Goal: Information Seeking & Learning: Learn about a topic

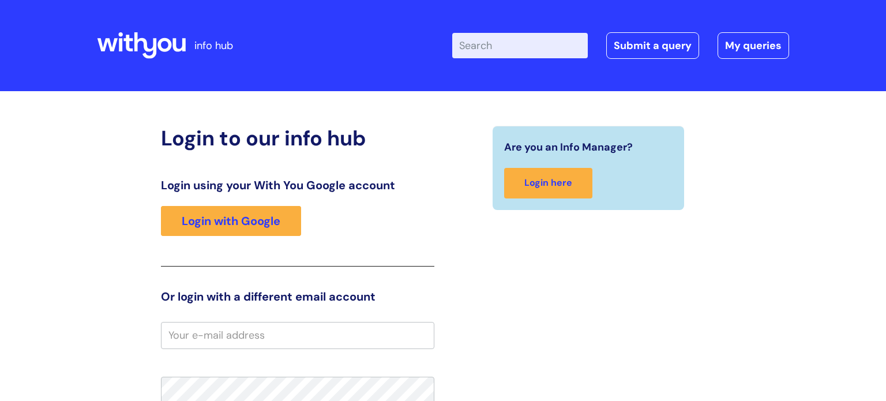
click at [198, 330] on input "email" at bounding box center [297, 335] width 273 height 27
type input "sue.boon@wearewithyou.org.uk"
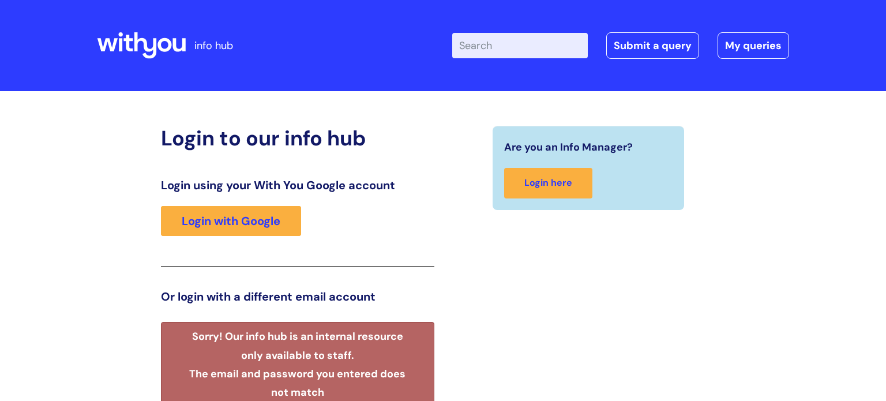
scroll to position [232, 0]
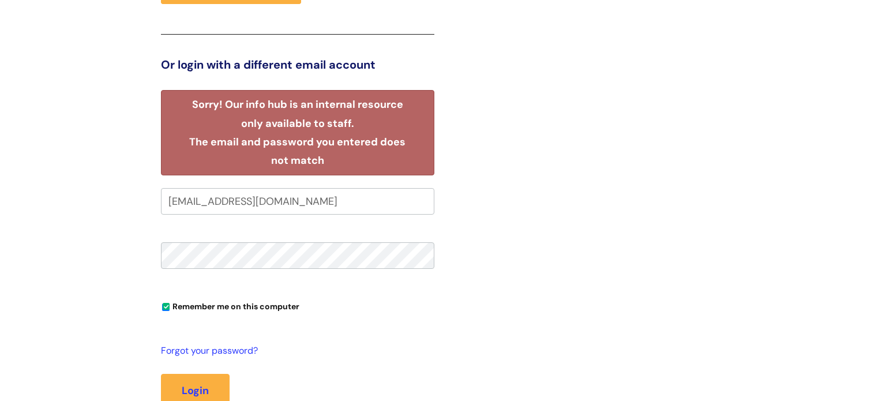
click at [569, 208] on div "Are you an Info Manager? Login here" at bounding box center [588, 175] width 291 height 563
click at [161, 374] on button "Login" at bounding box center [195, 390] width 69 height 33
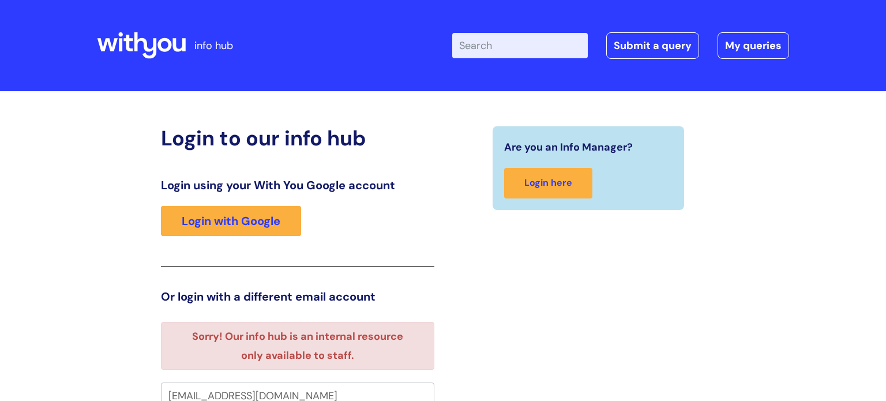
scroll to position [7, 0]
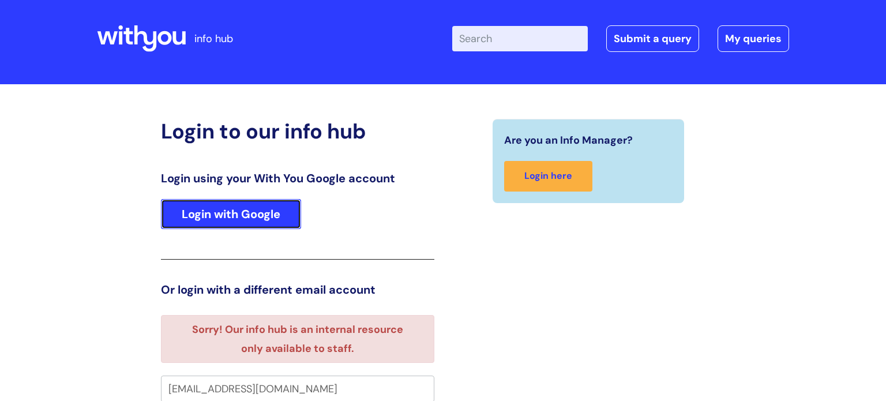
click at [242, 218] on link "Login with Google" at bounding box center [231, 214] width 140 height 30
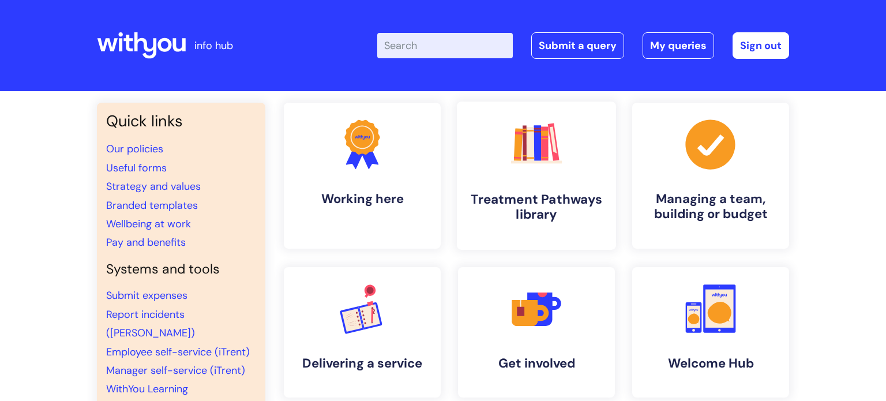
click at [543, 222] on h4 "Treatment Pathways library" at bounding box center [536, 207] width 141 height 31
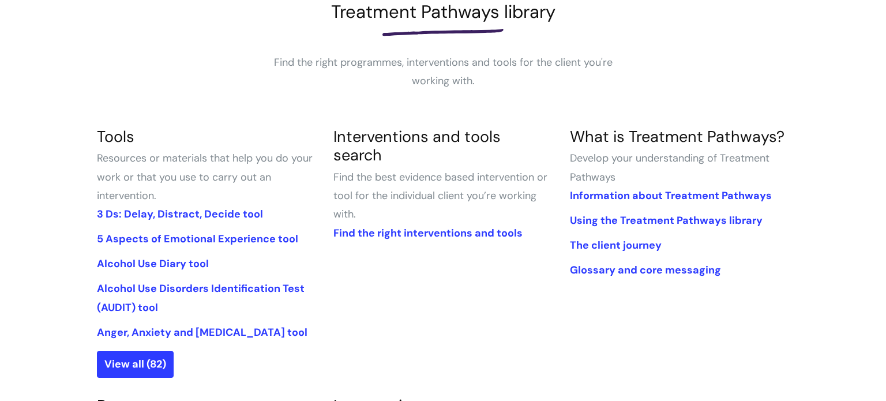
scroll to position [185, 0]
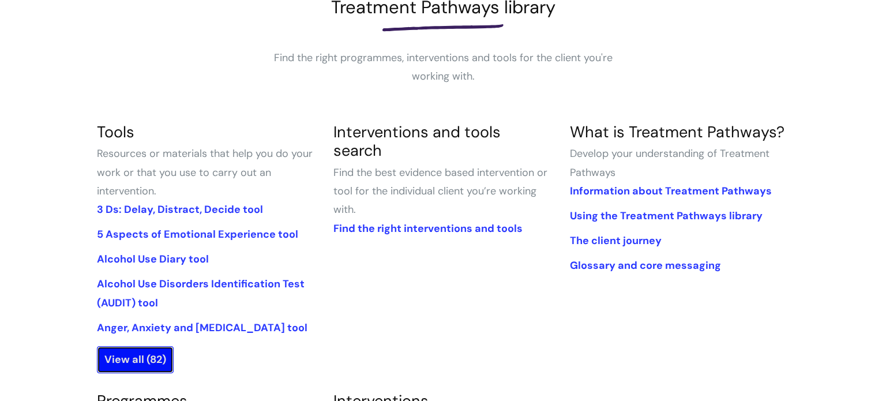
click at [114, 366] on link "View all (82)" at bounding box center [135, 359] width 77 height 27
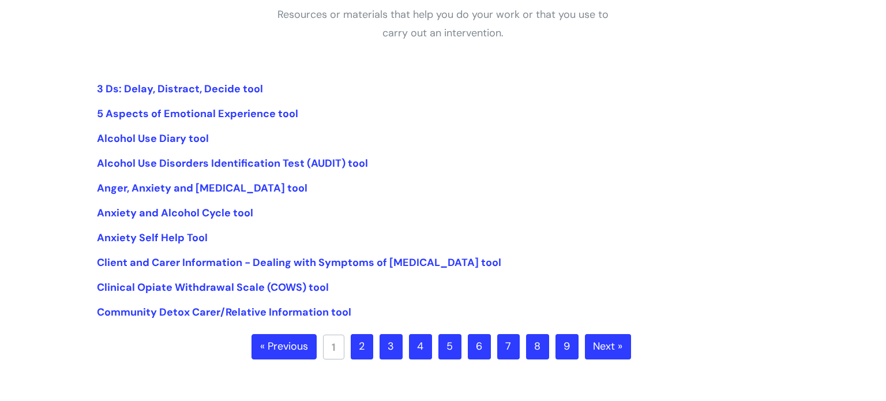
scroll to position [228, 0]
click at [358, 350] on link "2" at bounding box center [362, 345] width 22 height 25
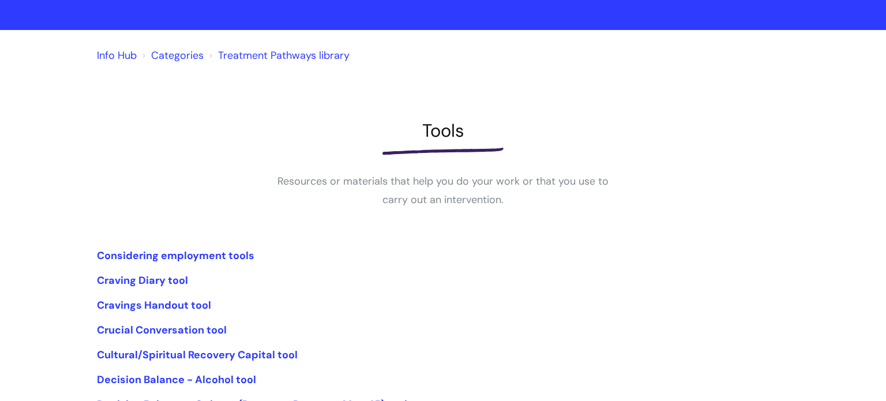
scroll to position [69, 0]
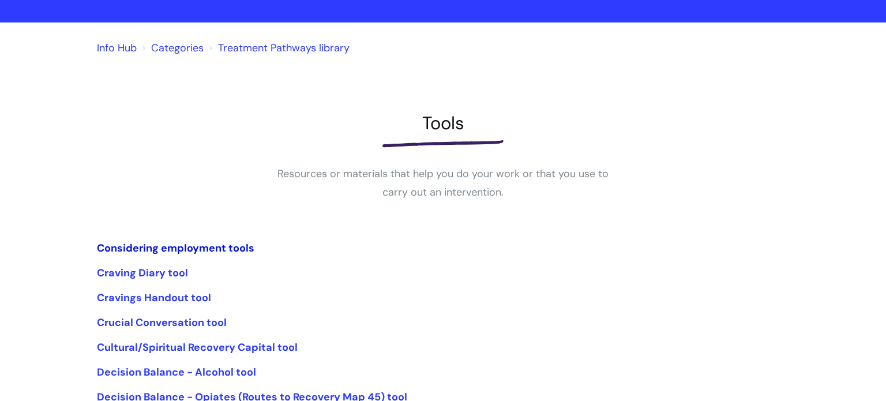
click at [166, 248] on link "Considering employment tools" at bounding box center [175, 248] width 157 height 14
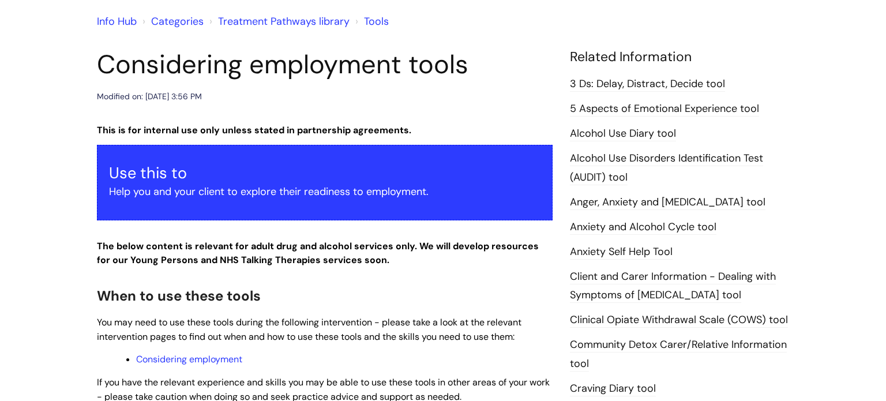
scroll to position [193, 0]
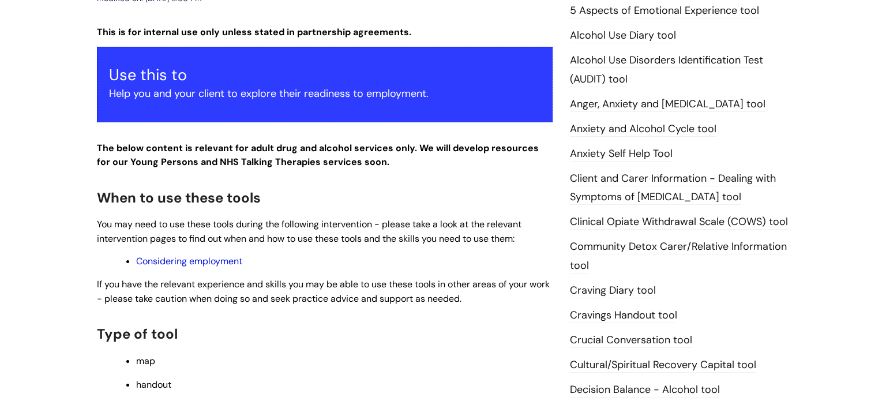
click at [220, 263] on link "Considering employment" at bounding box center [189, 261] width 106 height 12
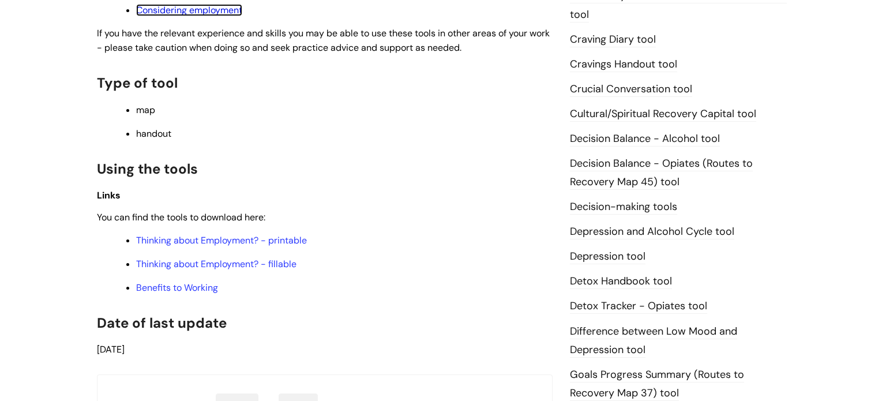
scroll to position [445, 0]
click at [178, 265] on link "Thinking about Employment? - fillable" at bounding box center [216, 263] width 160 height 12
click at [174, 292] on link "Benefits to Working" at bounding box center [177, 286] width 82 height 12
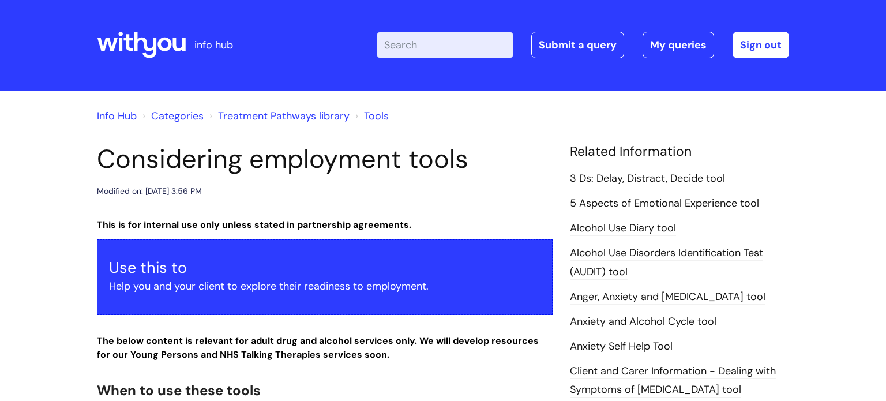
scroll to position [0, 0]
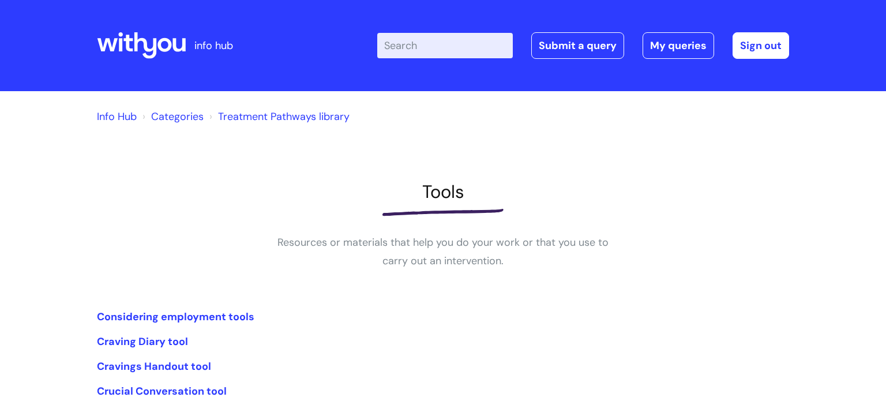
scroll to position [69, 0]
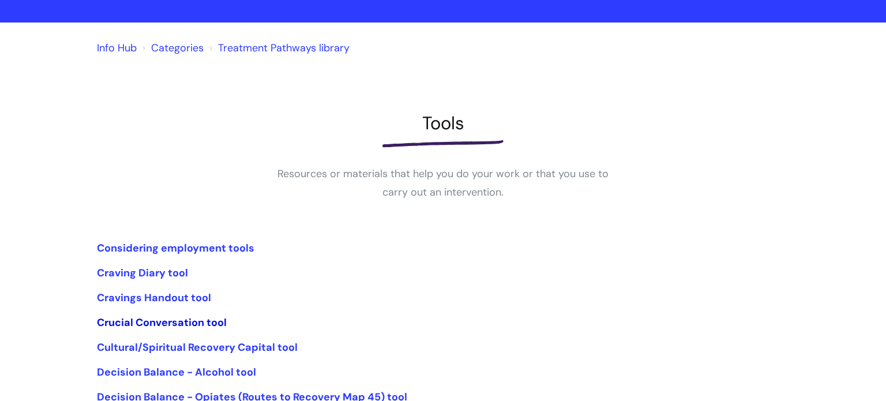
click at [163, 322] on link "Crucial Conversation tool" at bounding box center [162, 323] width 130 height 14
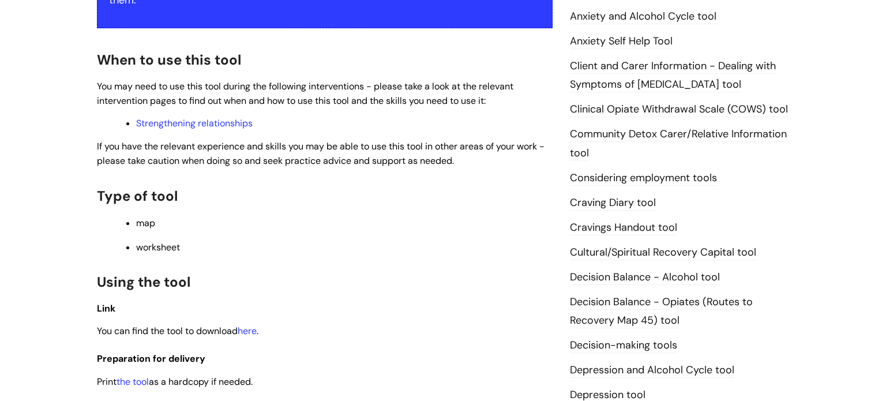
scroll to position [250, 0]
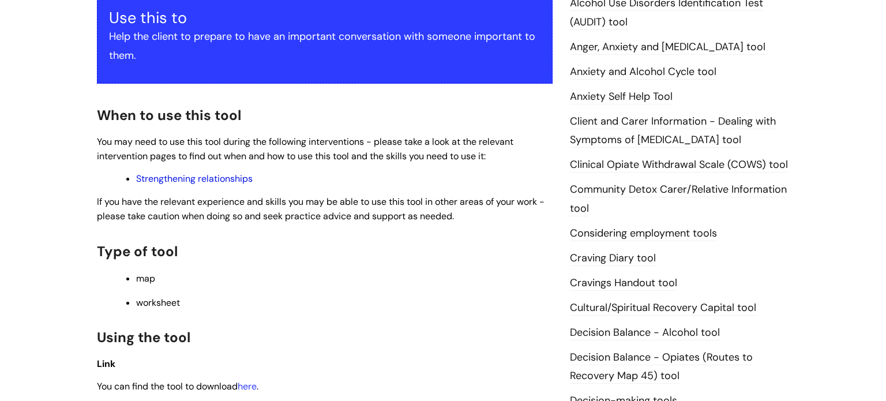
click at [228, 179] on link "Strengthening relationships" at bounding box center [194, 178] width 117 height 12
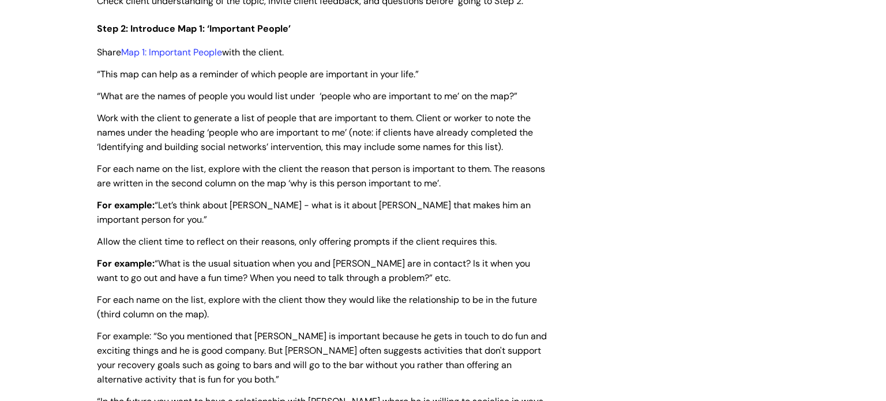
scroll to position [1601, 0]
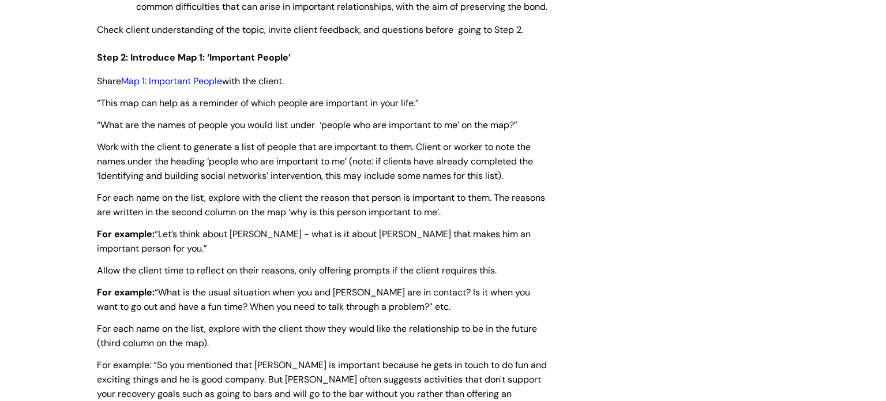
click at [185, 87] on link "Map 1: Important People" at bounding box center [171, 81] width 101 height 12
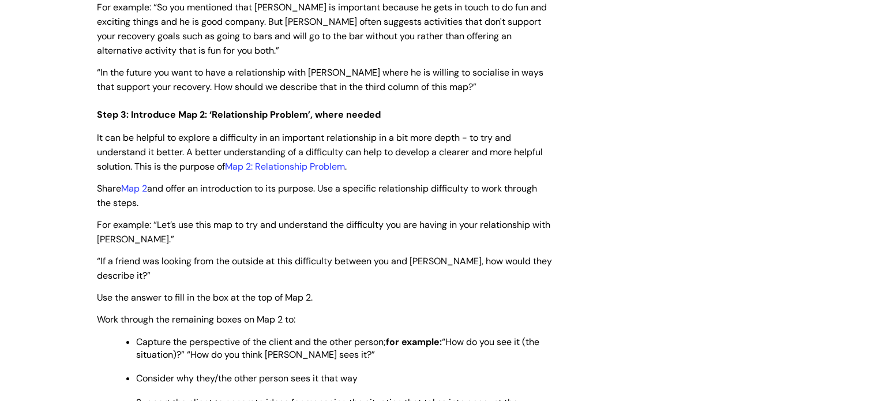
scroll to position [1966, 0]
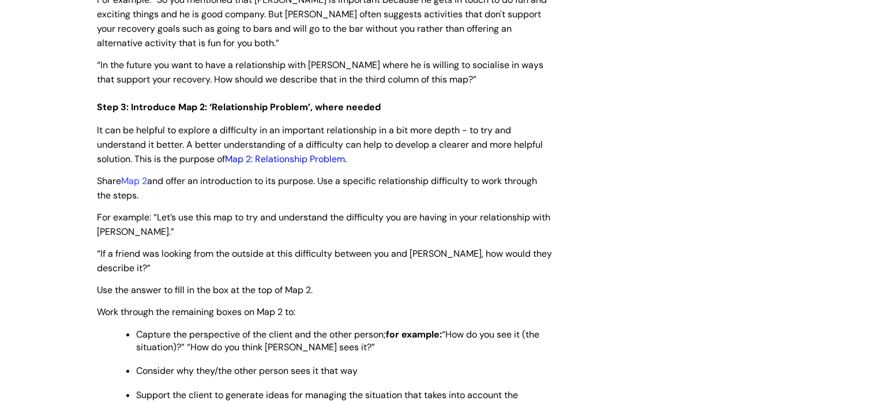
click at [284, 165] on link "Map 2: Relationship Problem" at bounding box center [285, 159] width 120 height 12
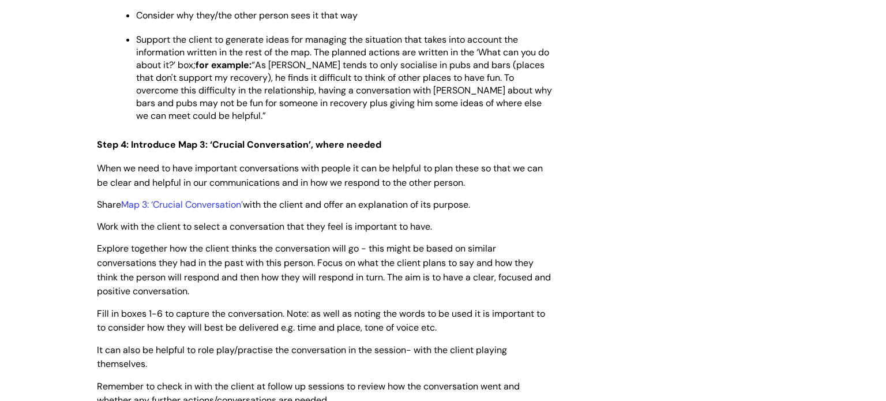
scroll to position [2324, 0]
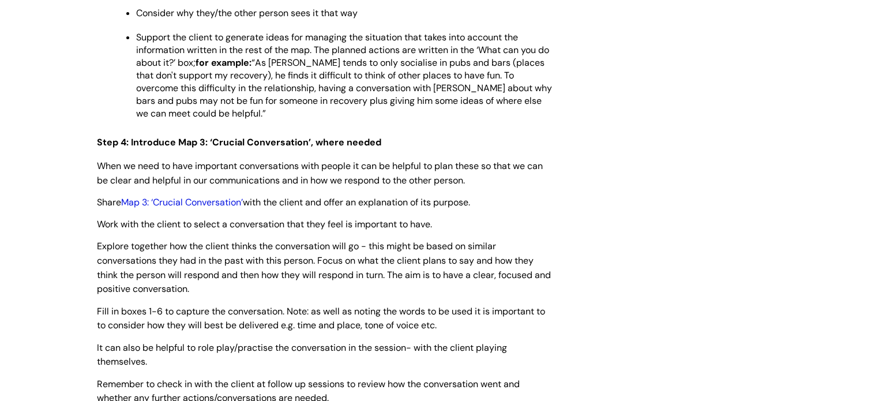
click at [199, 208] on link "Map 3: ‘Crucial Conversation’" at bounding box center [182, 202] width 122 height 12
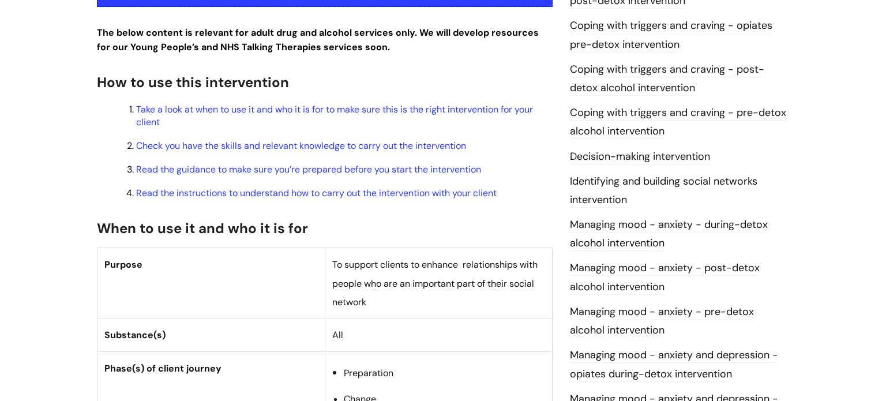
scroll to position [0, 0]
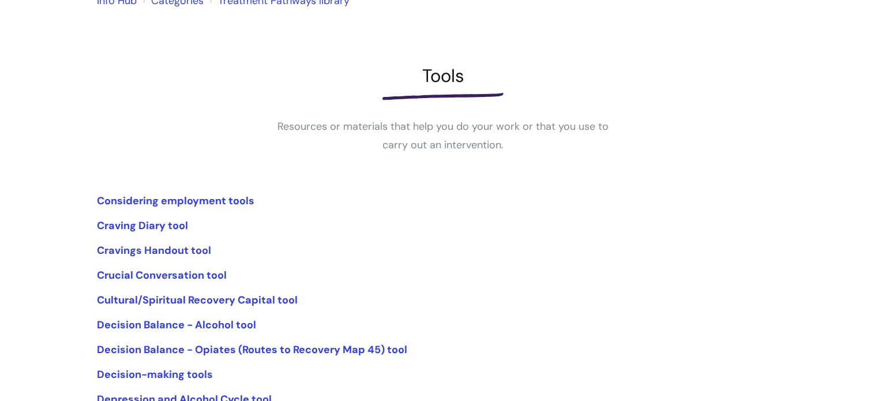
scroll to position [202, 0]
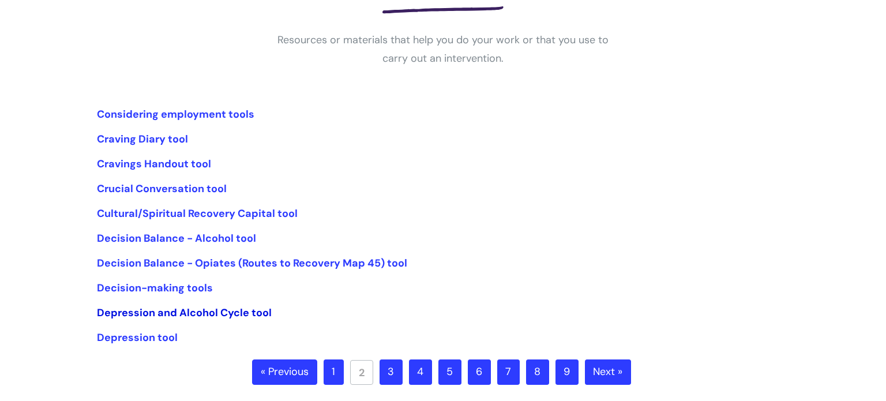
click at [197, 310] on link "Depression and Alcohol Cycle tool" at bounding box center [184, 313] width 175 height 14
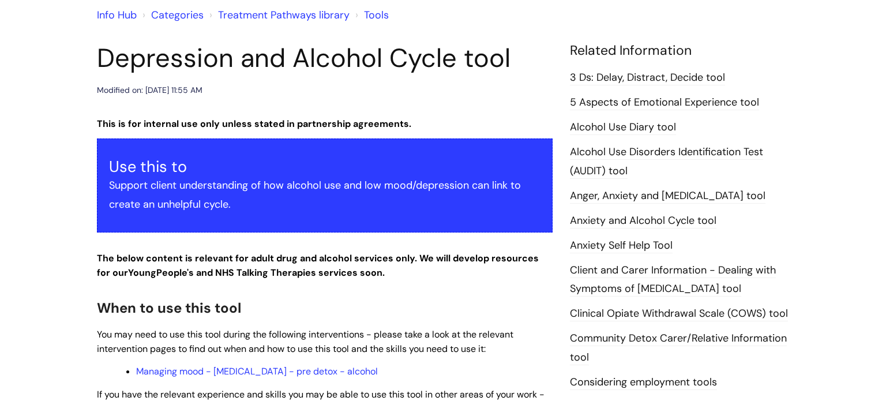
scroll to position [193, 0]
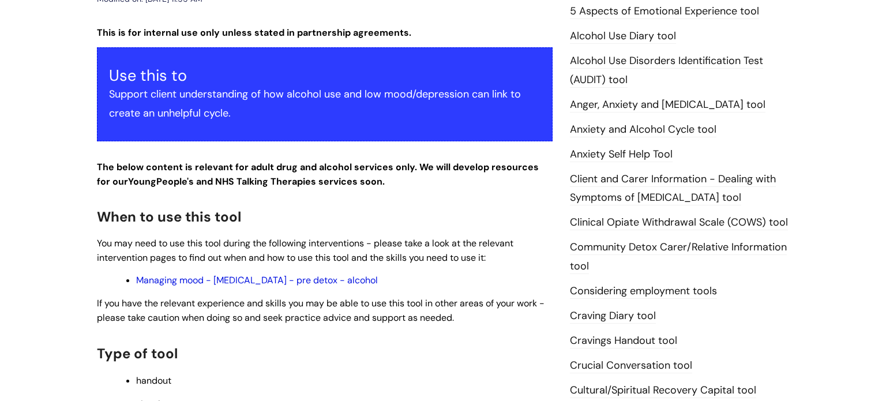
click at [336, 279] on link "Managing mood - depression - pre detox - alcohol" at bounding box center [257, 280] width 242 height 12
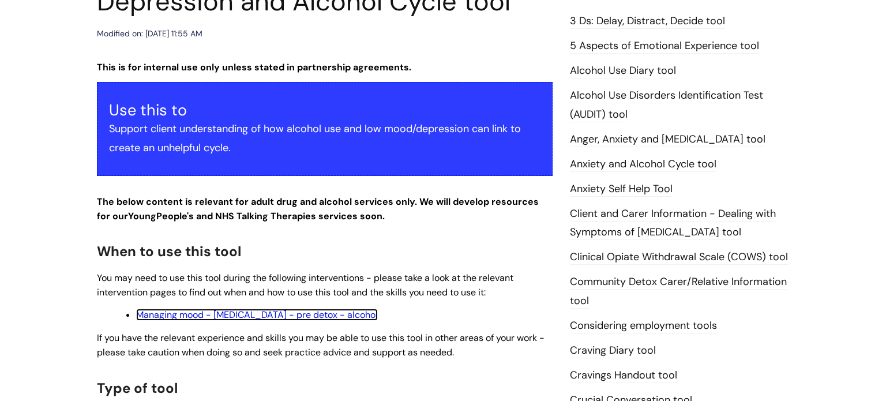
scroll to position [157, 0]
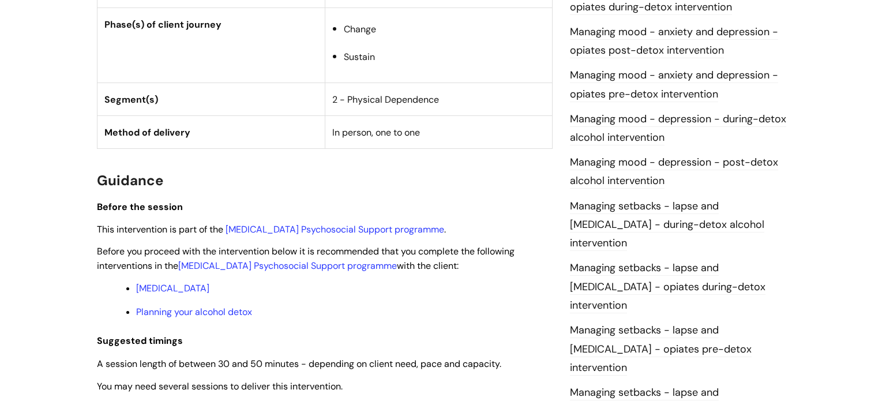
scroll to position [771, 0]
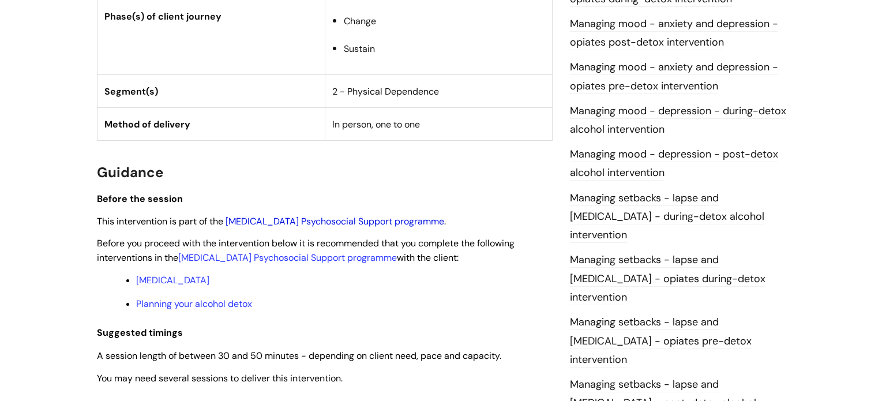
click at [329, 215] on link "[MEDICAL_DATA] Psychosocial Support programme" at bounding box center [335, 221] width 219 height 12
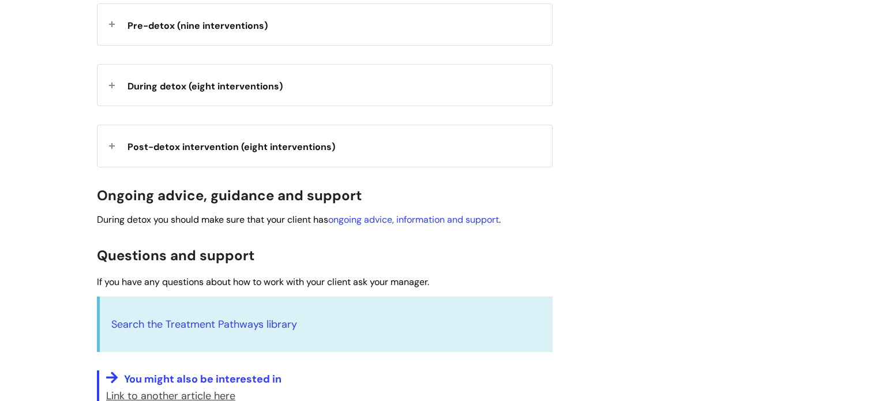
scroll to position [412, 0]
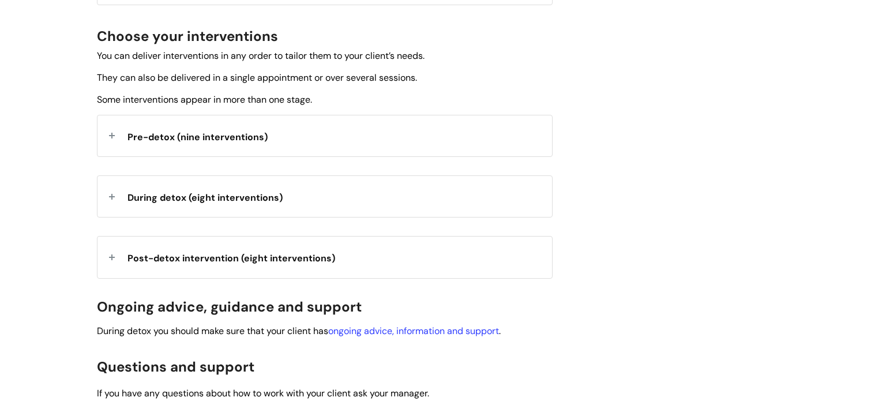
click at [228, 140] on span "Pre-detox (nine interventions)" at bounding box center [197, 137] width 140 height 12
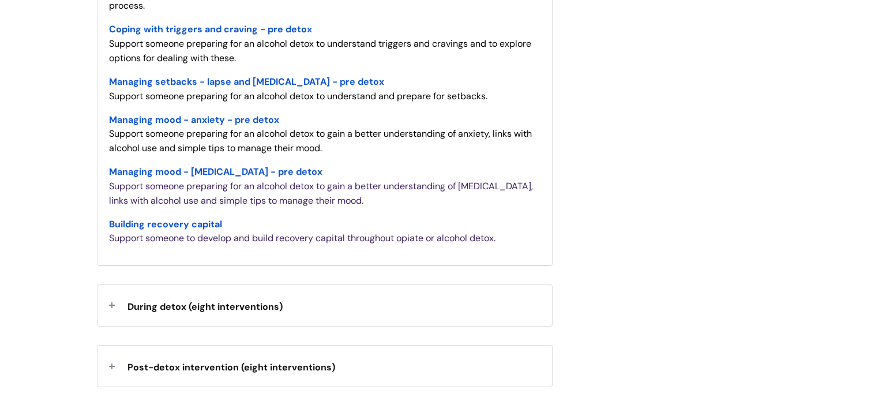
scroll to position [888, 0]
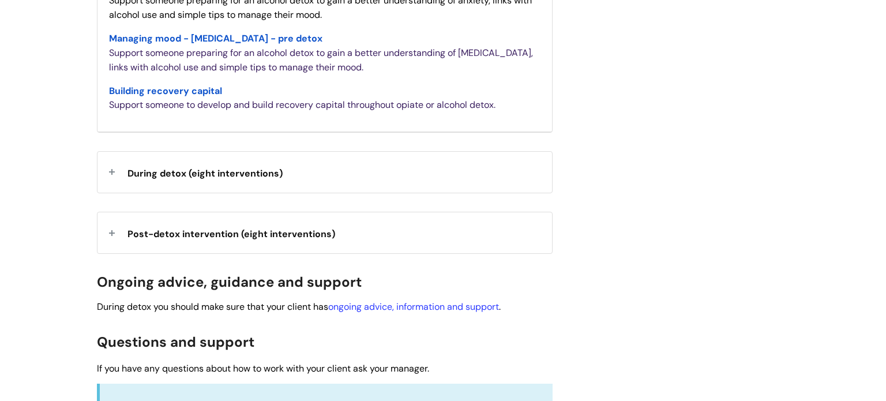
click at [282, 178] on span "During detox (eight interventions)" at bounding box center [204, 173] width 155 height 12
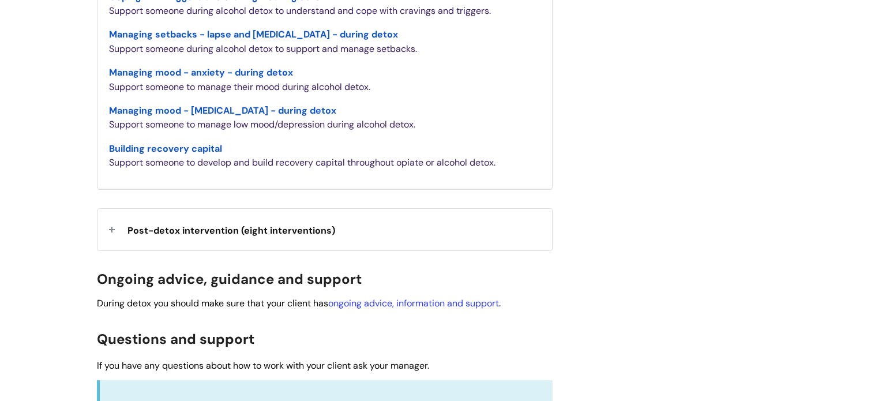
scroll to position [1239, 0]
click at [250, 234] on span "Post-detox intervention (eight interventions)" at bounding box center [231, 230] width 208 height 12
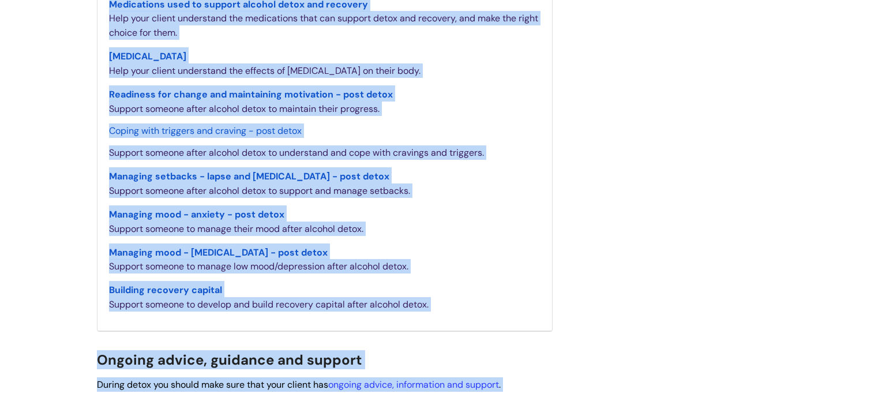
scroll to position [1628, 0]
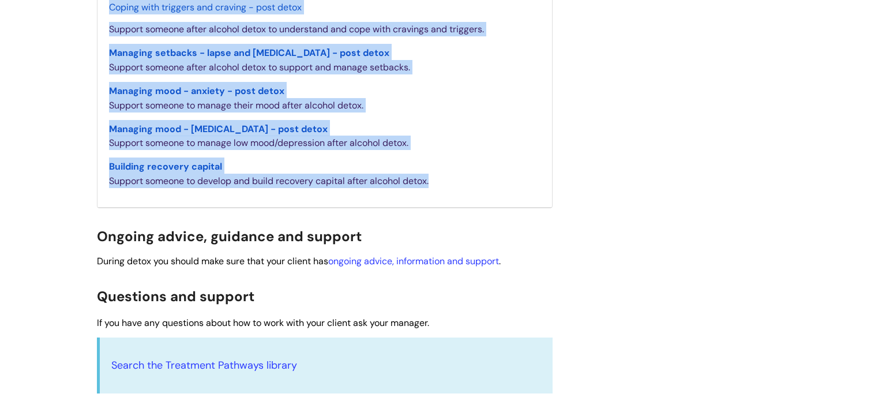
drag, startPoint x: 95, startPoint y: 152, endPoint x: 444, endPoint y: 197, distance: 352.5
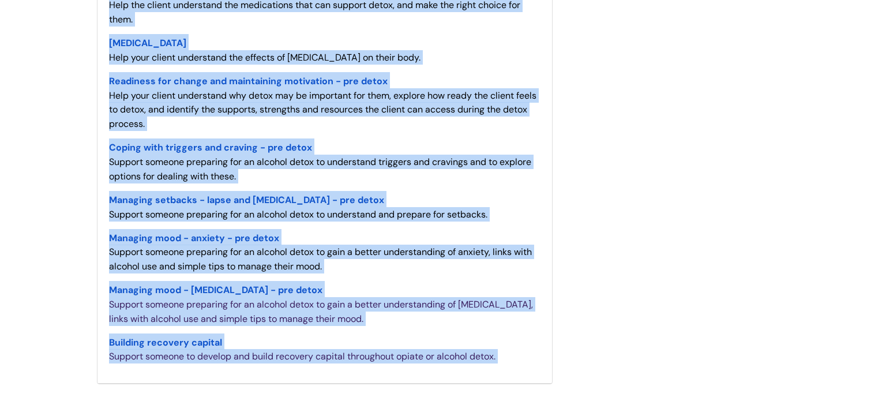
scroll to position [478, 0]
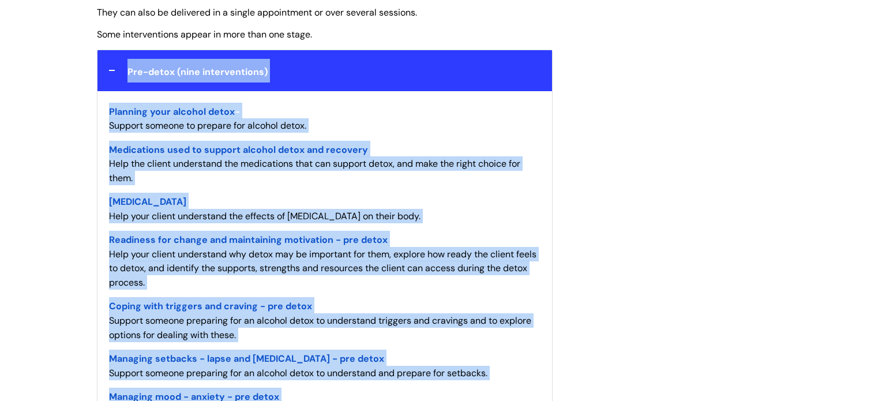
copy div "Pre-detox (nine interventions) Planning your alcohol detox - Support someone to…"
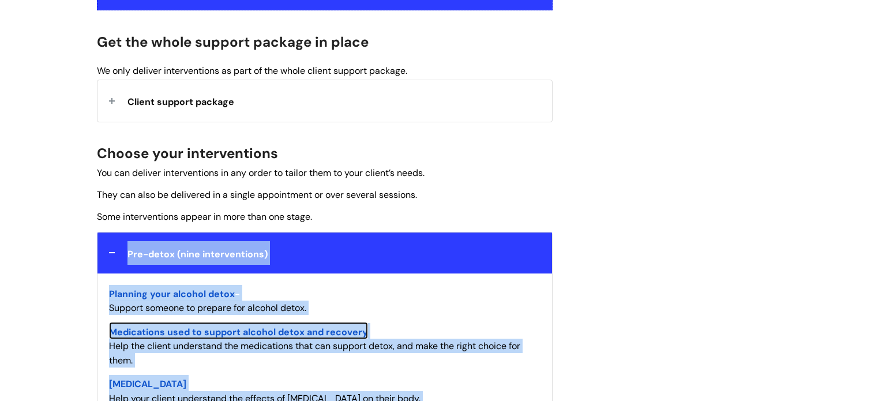
scroll to position [0, 0]
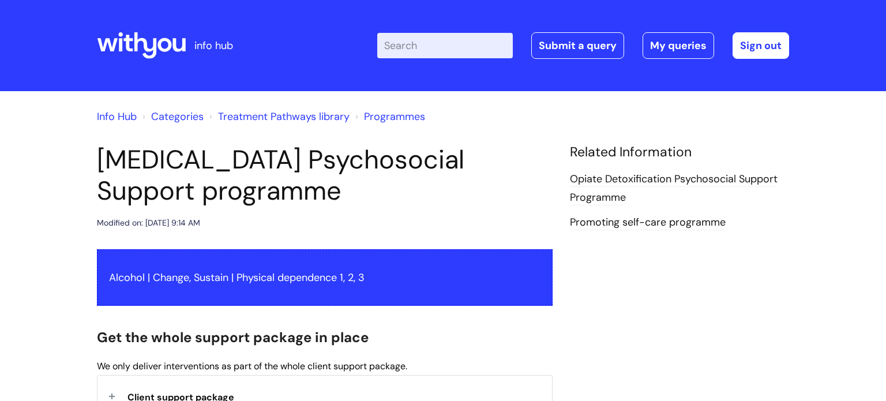
click at [626, 177] on link "Opiate Detoxification Psychosocial Support Programme" at bounding box center [674, 188] width 208 height 33
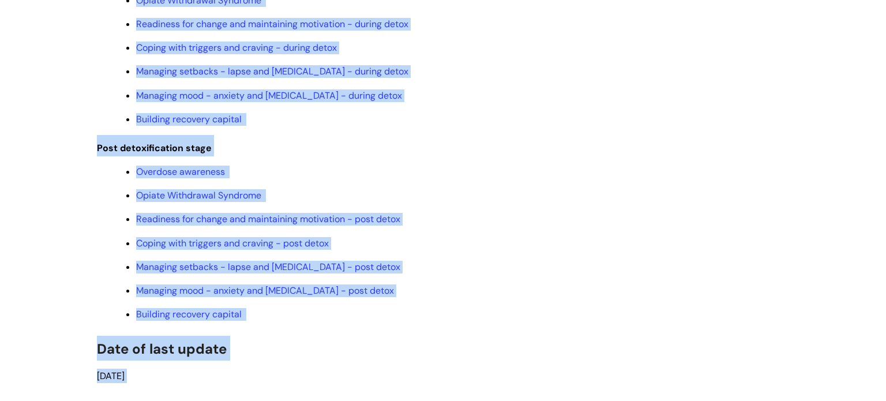
scroll to position [1573, 0]
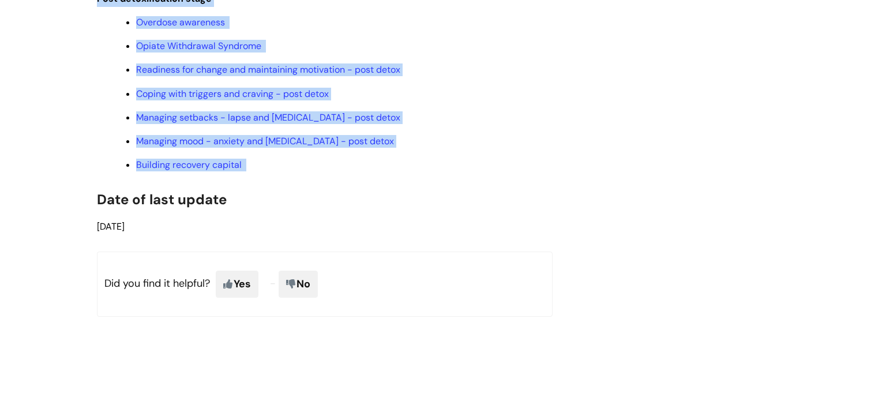
drag, startPoint x: 99, startPoint y: 78, endPoint x: 443, endPoint y: 200, distance: 365.3
copy div "Pre detoxification stage Overdose awareness Opiate Withdrawal Syndrome Planning…"
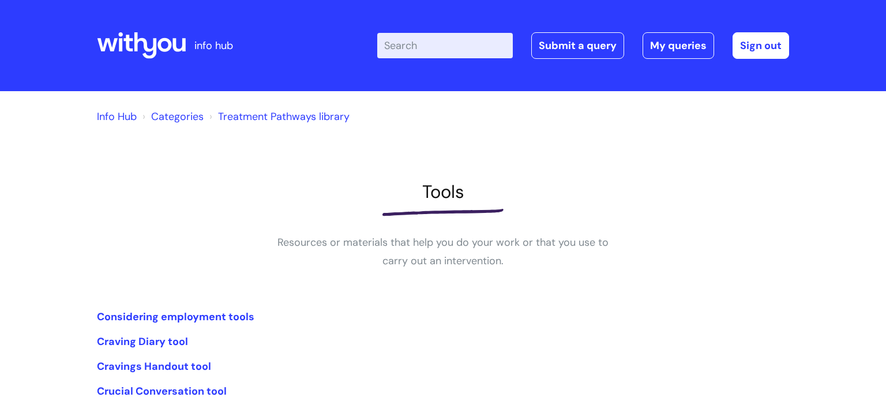
scroll to position [203, 0]
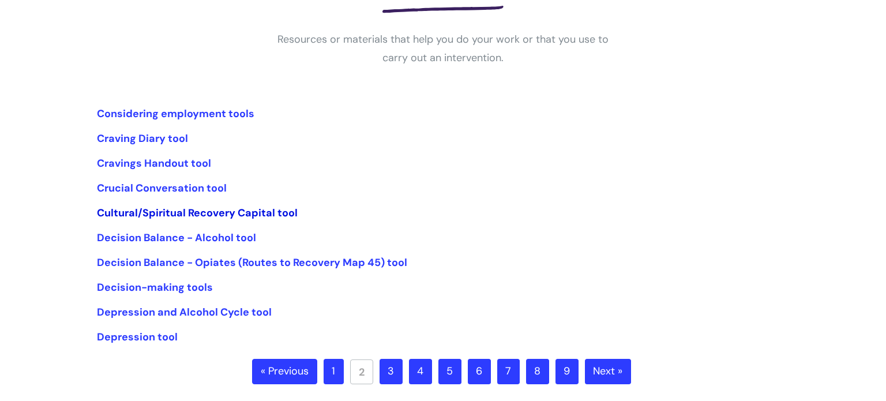
click at [230, 207] on link "Cultural/Spiritual Recovery Capital tool" at bounding box center [197, 213] width 201 height 14
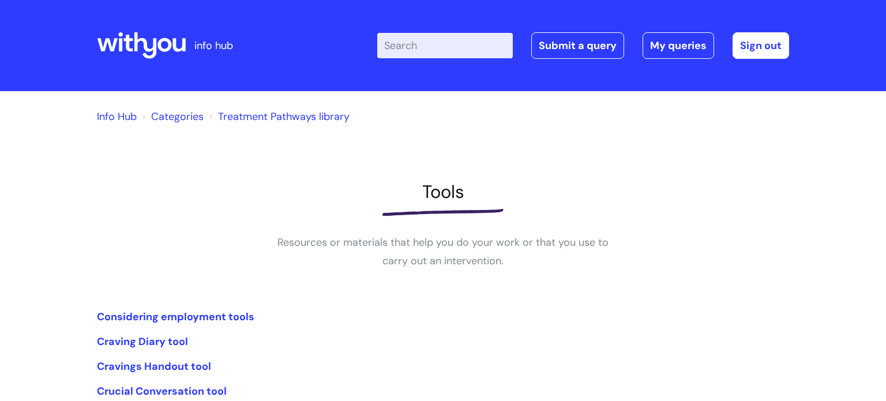
scroll to position [203, 0]
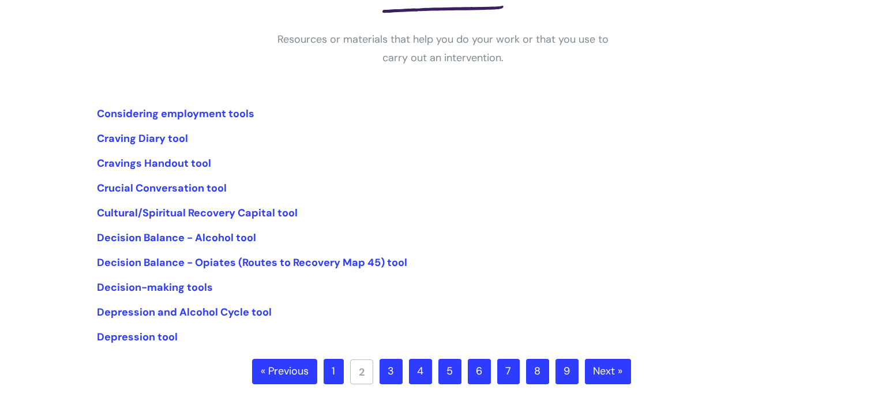
click at [393, 368] on link "3" at bounding box center [391, 371] width 23 height 25
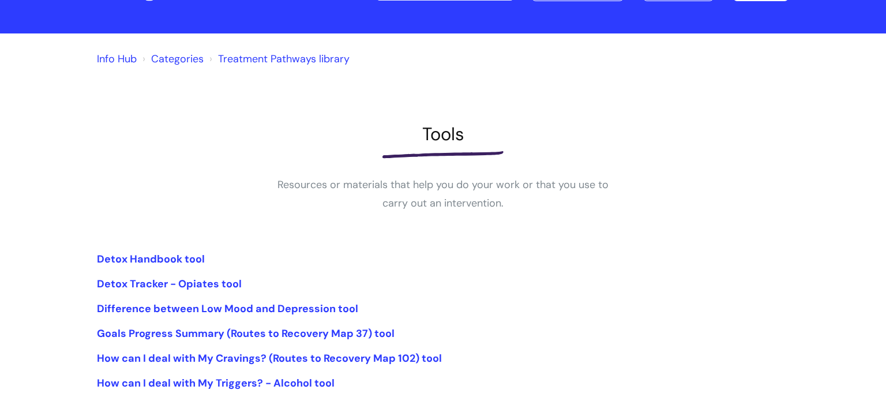
scroll to position [61, 0]
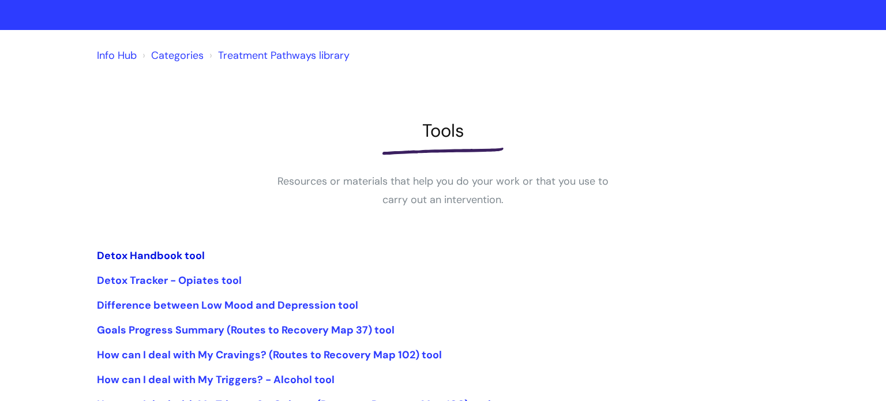
click at [138, 256] on link "Detox Handbook tool" at bounding box center [151, 256] width 108 height 14
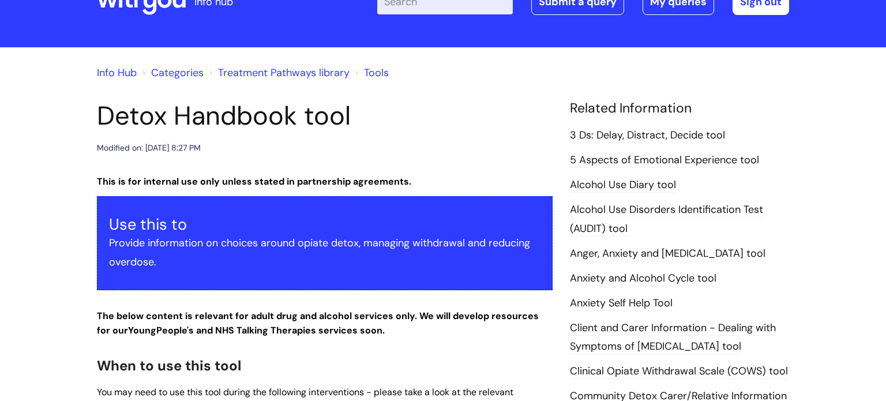
scroll to position [9, 0]
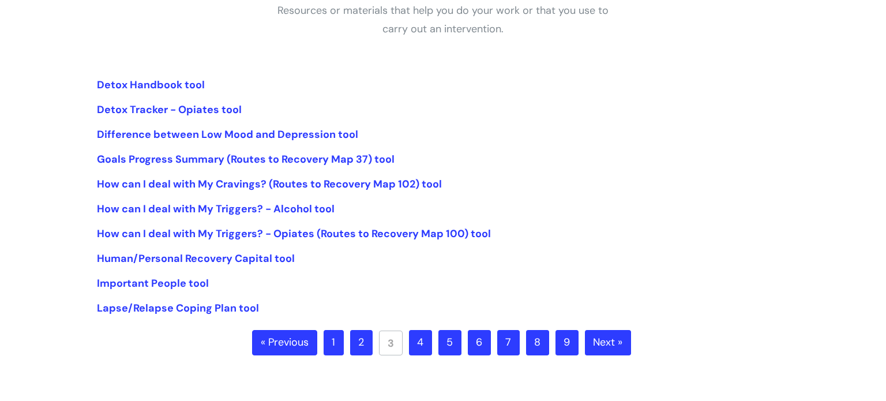
scroll to position [271, 0]
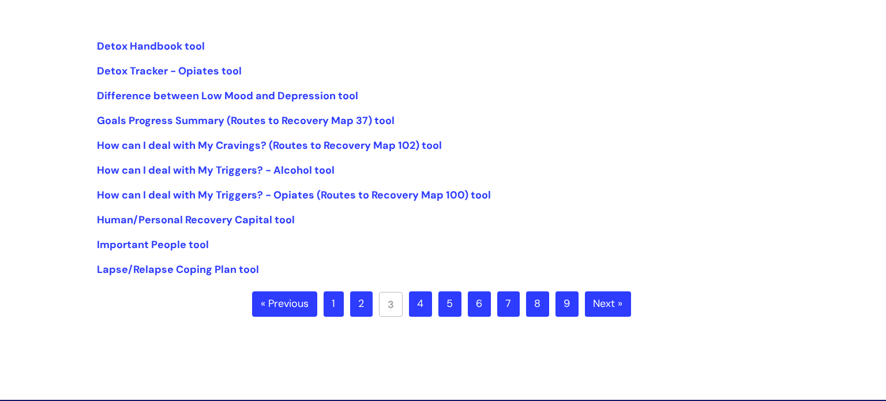
click at [415, 305] on link "4" at bounding box center [420, 303] width 23 height 25
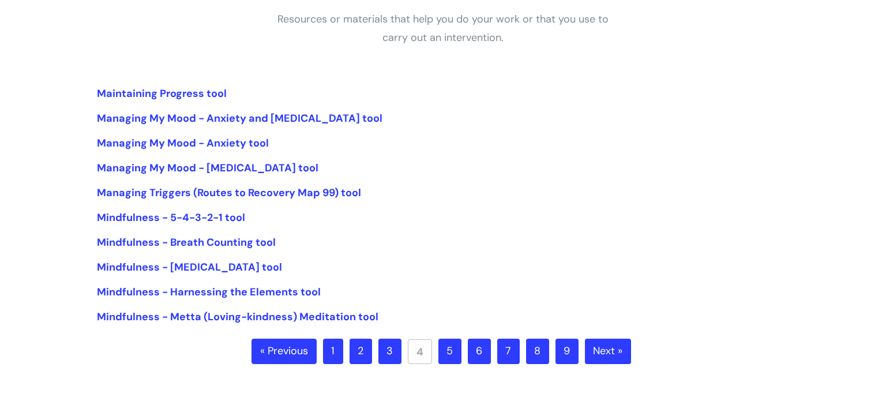
scroll to position [226, 0]
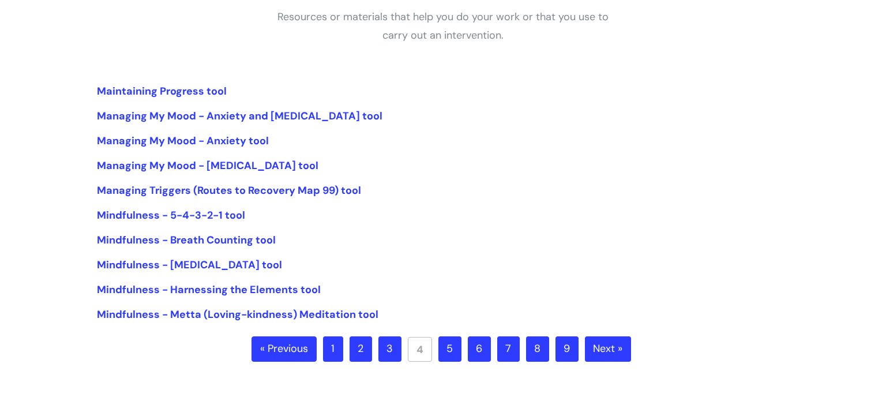
click at [454, 354] on link "5" at bounding box center [449, 348] width 23 height 25
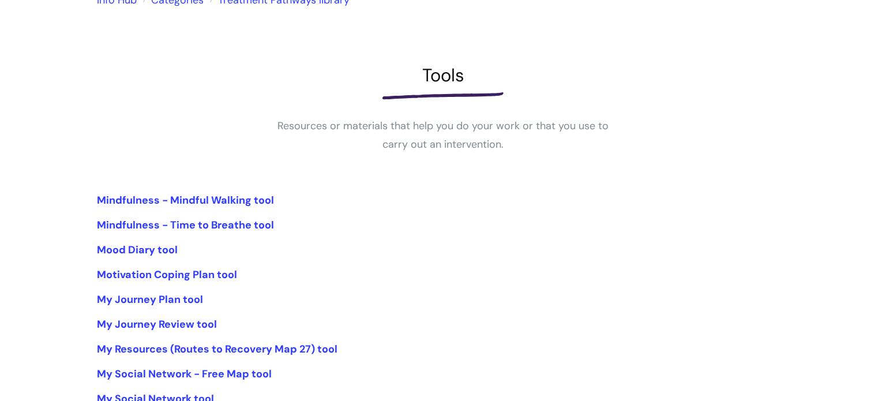
scroll to position [135, 0]
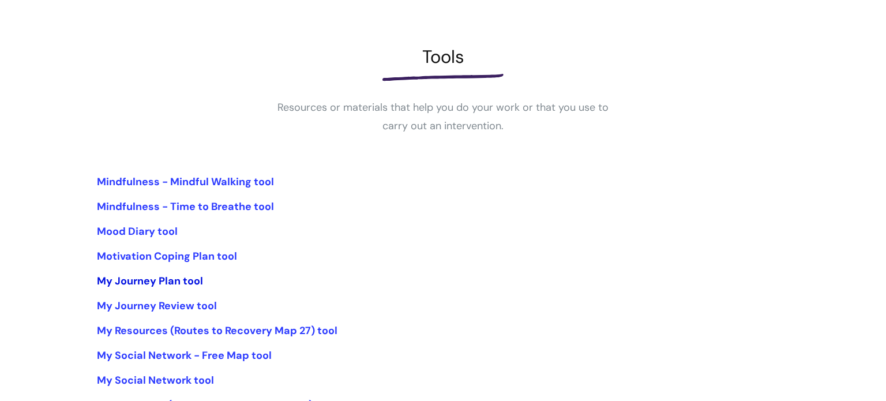
click at [198, 284] on link "My Journey Plan tool" at bounding box center [150, 281] width 106 height 14
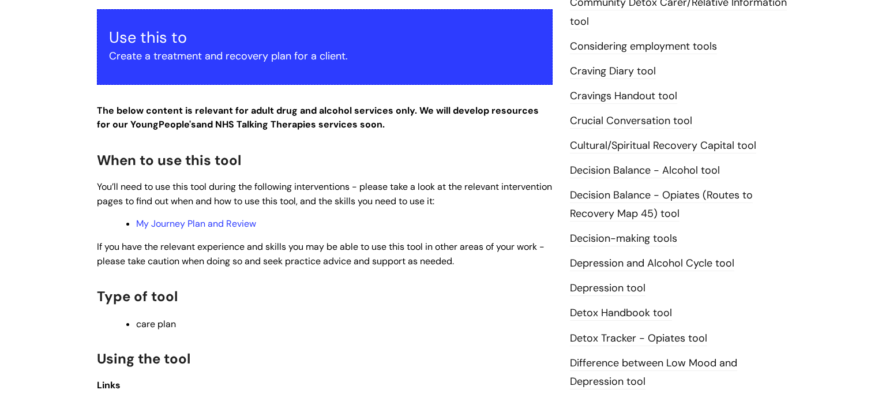
scroll to position [445, 0]
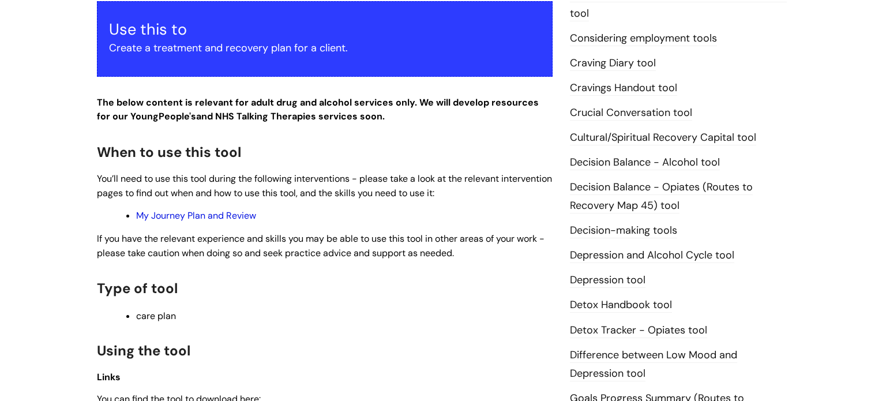
click at [233, 216] on link "My Journey Plan and Review" at bounding box center [196, 215] width 120 height 12
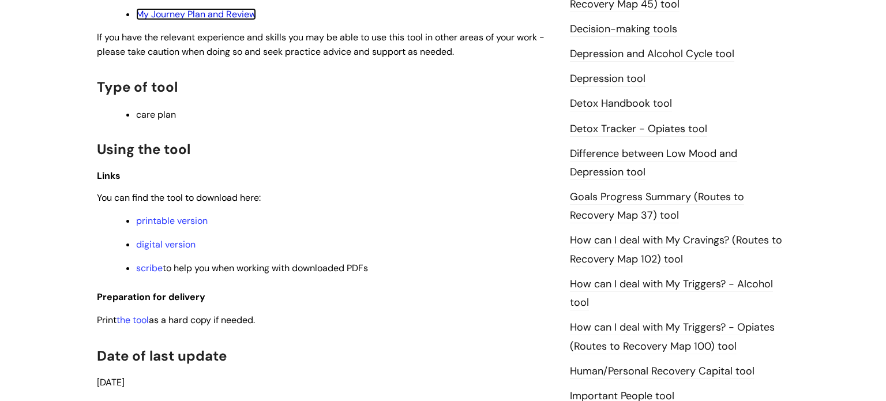
scroll to position [648, 0]
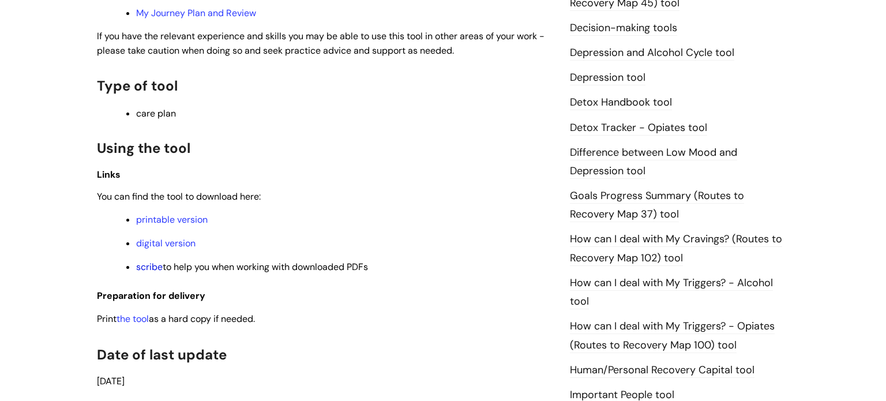
click at [152, 271] on link "scribe" at bounding box center [149, 267] width 27 height 12
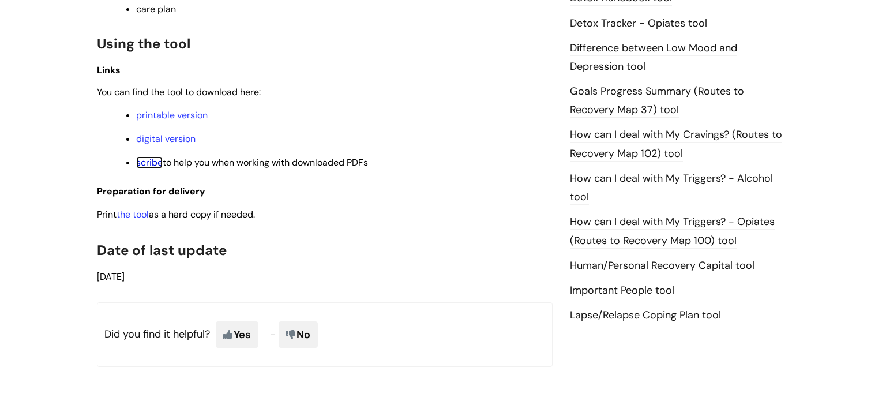
scroll to position [753, 0]
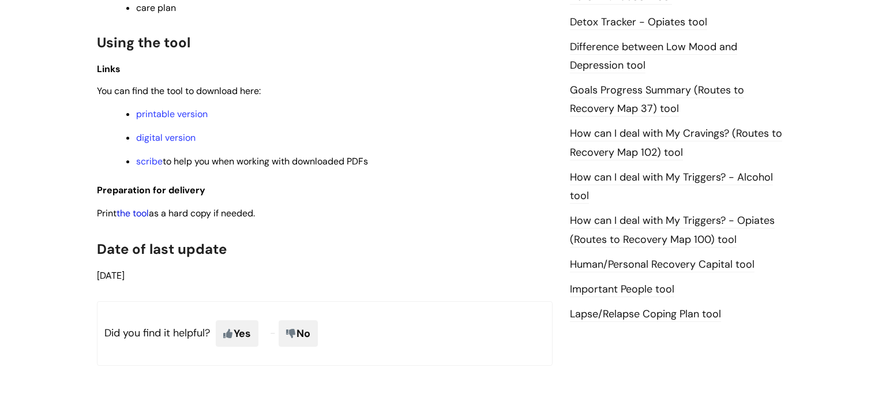
click at [138, 217] on link "the tool" at bounding box center [133, 213] width 32 height 12
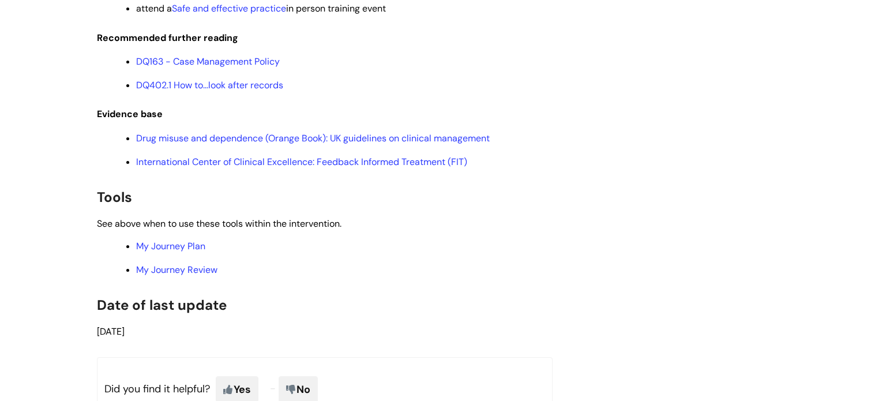
scroll to position [2437, 0]
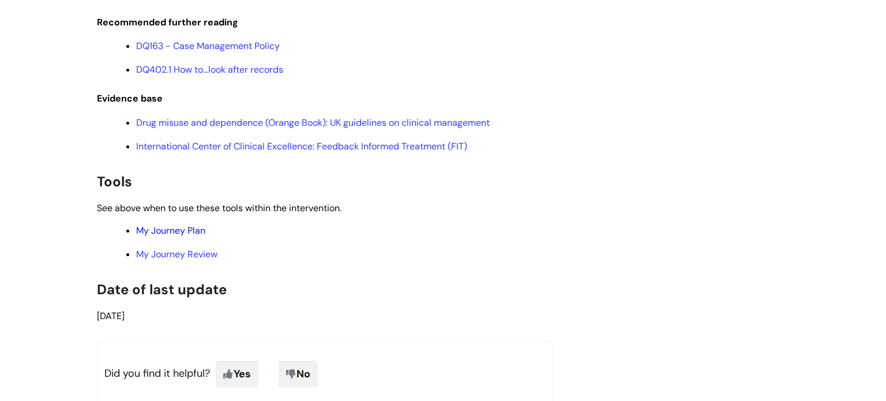
click at [172, 237] on link "My Journey Plan" at bounding box center [170, 230] width 69 height 12
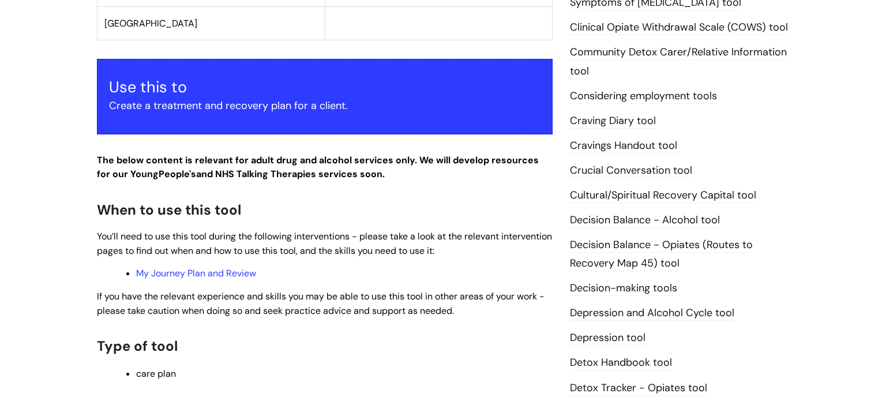
scroll to position [403, 0]
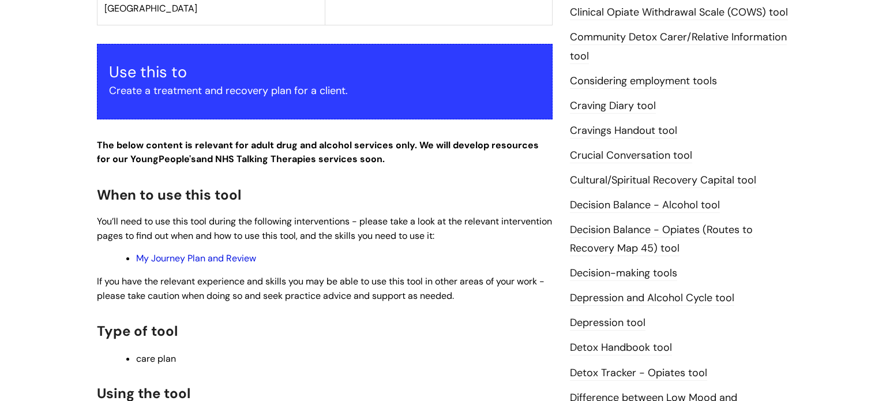
click at [240, 258] on link "My Journey Plan and Review" at bounding box center [196, 258] width 120 height 12
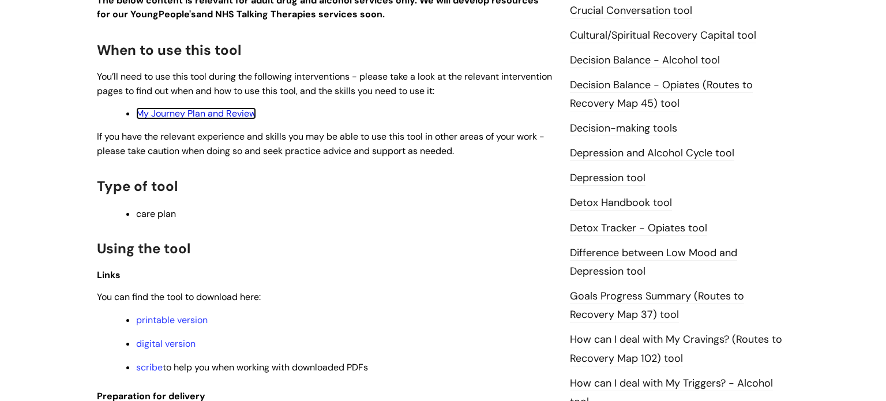
scroll to position [554, 0]
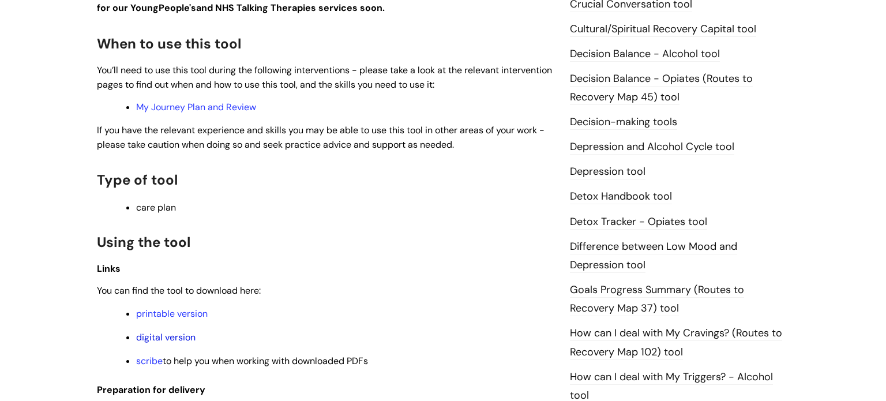
click at [182, 342] on link "digital version" at bounding box center [165, 337] width 59 height 12
click at [193, 318] on link "printable version" at bounding box center [172, 313] width 72 height 12
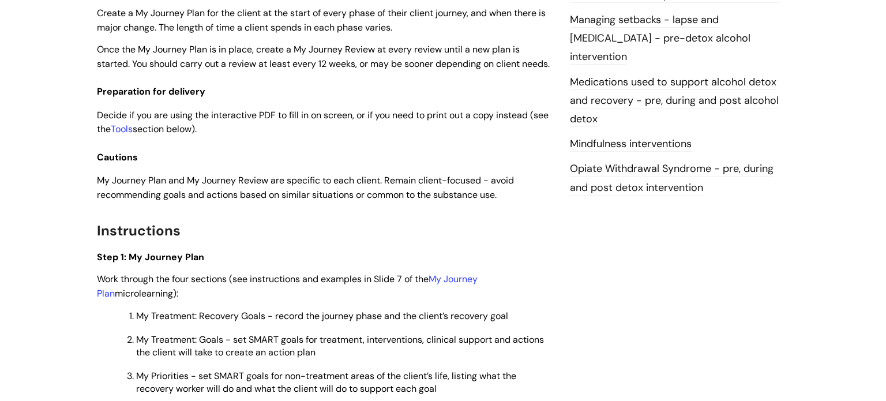
scroll to position [1290, 0]
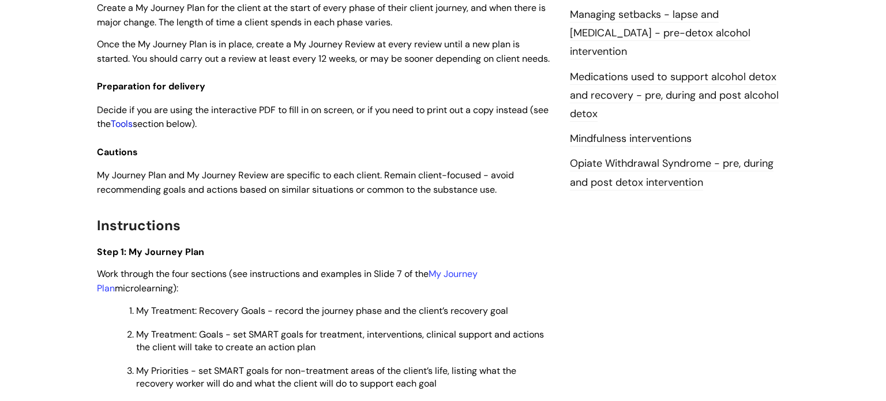
click at [133, 130] on link "Tools" at bounding box center [122, 124] width 22 height 12
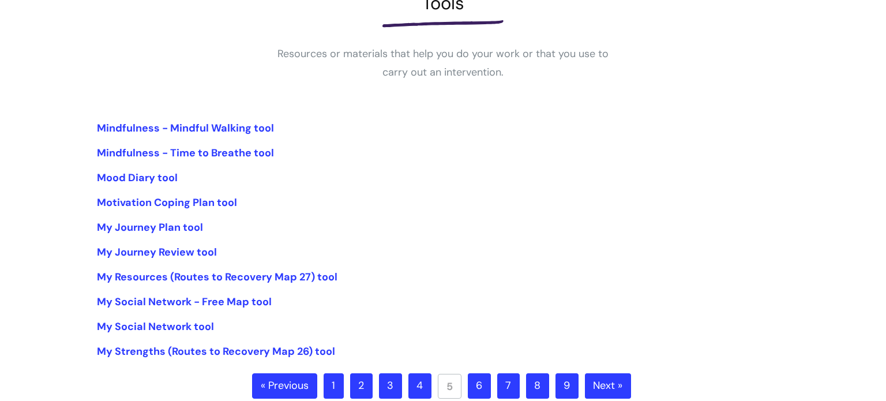
scroll to position [193, 0]
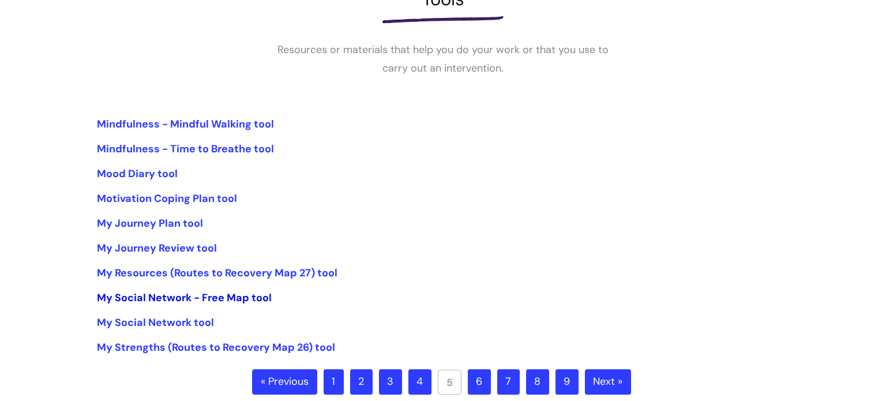
click at [153, 296] on link "My Social Network - Free Map tool" at bounding box center [184, 298] width 175 height 14
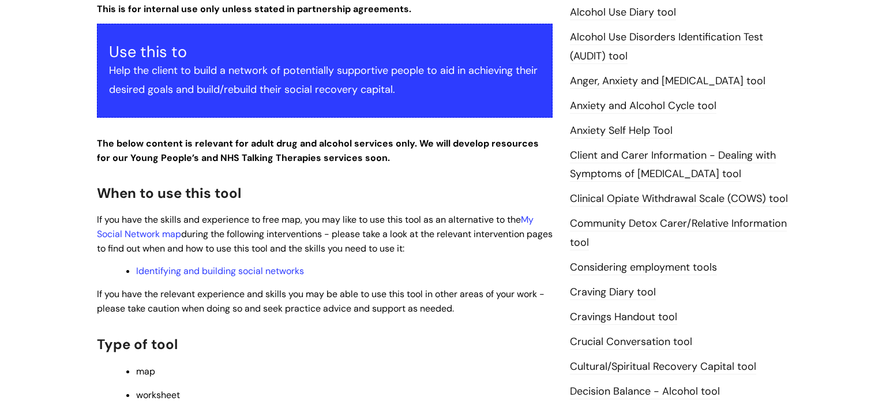
scroll to position [226, 0]
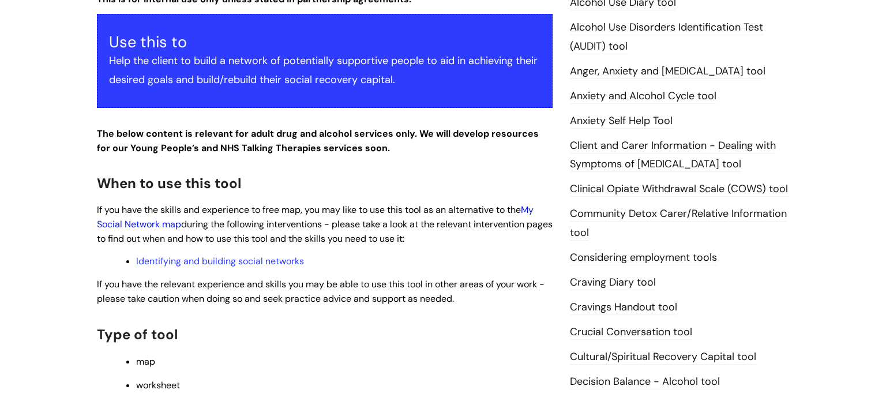
click at [155, 222] on link "My Social Network map" at bounding box center [315, 217] width 437 height 27
click at [256, 262] on link "Identifying and building social networks" at bounding box center [220, 261] width 168 height 12
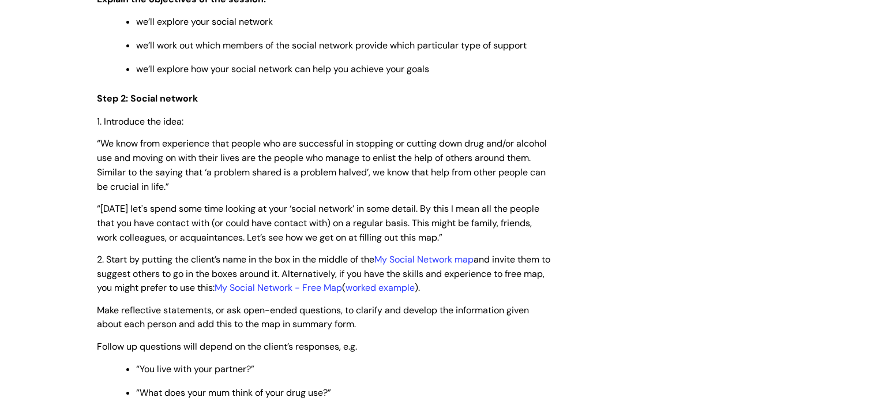
scroll to position [1837, 0]
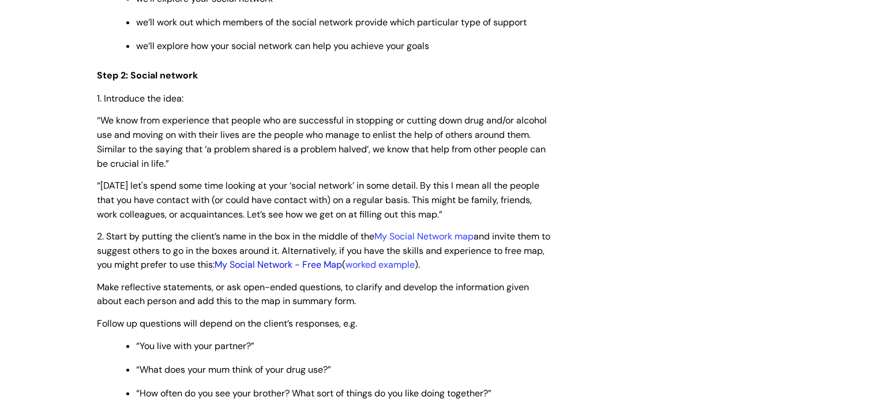
click at [304, 271] on link "My Social Network - Free Map" at bounding box center [278, 264] width 127 height 12
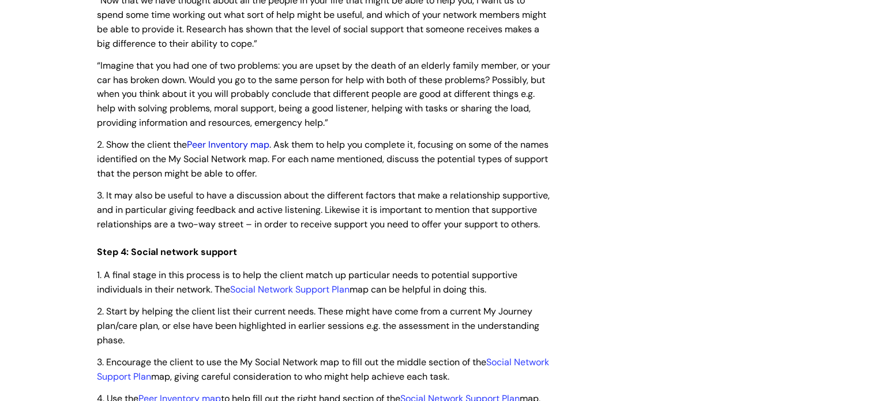
scroll to position [2517, 0]
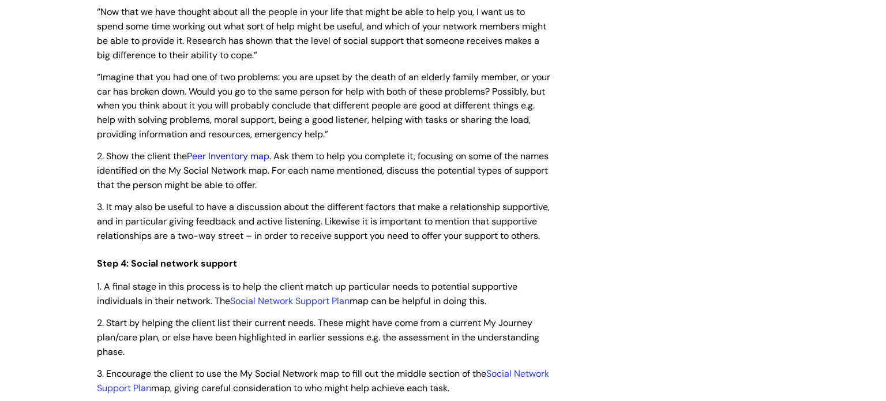
click at [230, 162] on link "Peer Inventory map" at bounding box center [228, 156] width 82 height 12
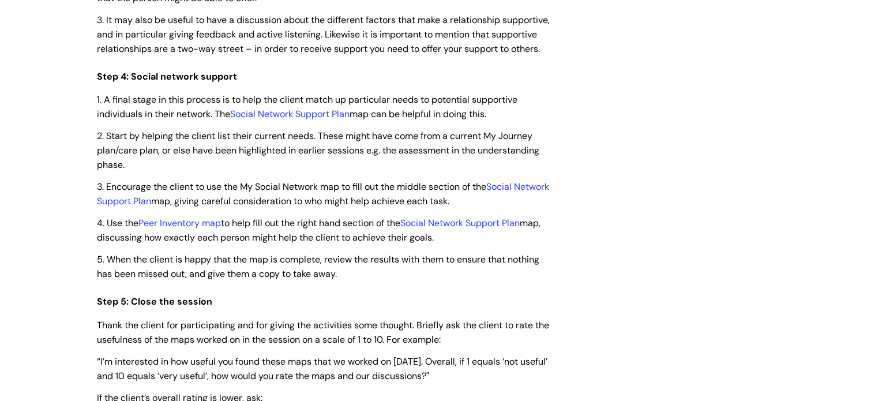
scroll to position [2707, 0]
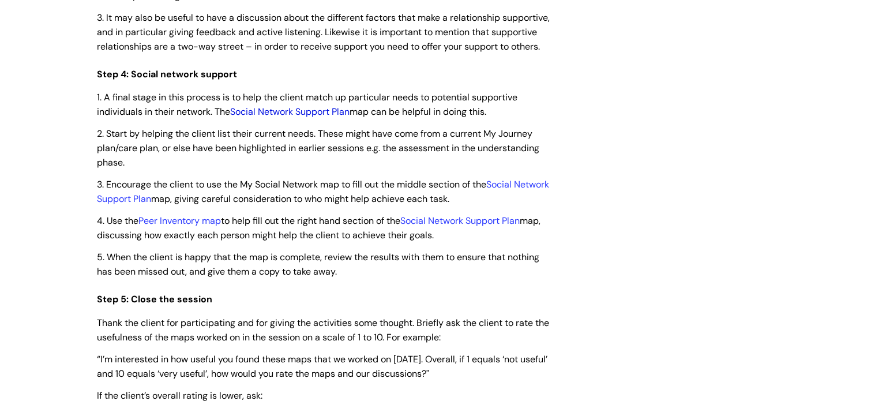
click at [286, 118] on link "Social Network Support Plan" at bounding box center [289, 112] width 119 height 12
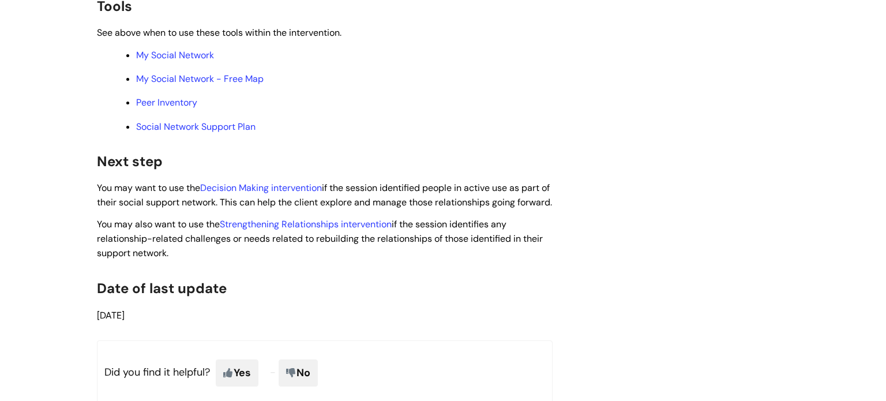
scroll to position [3618, 0]
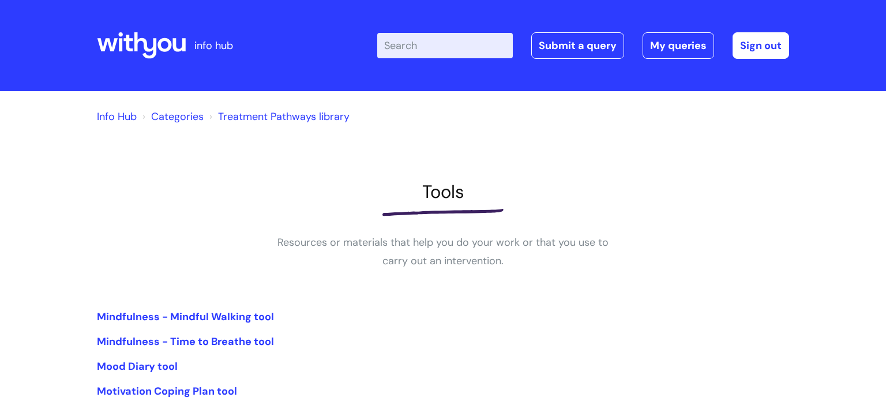
scroll to position [194, 0]
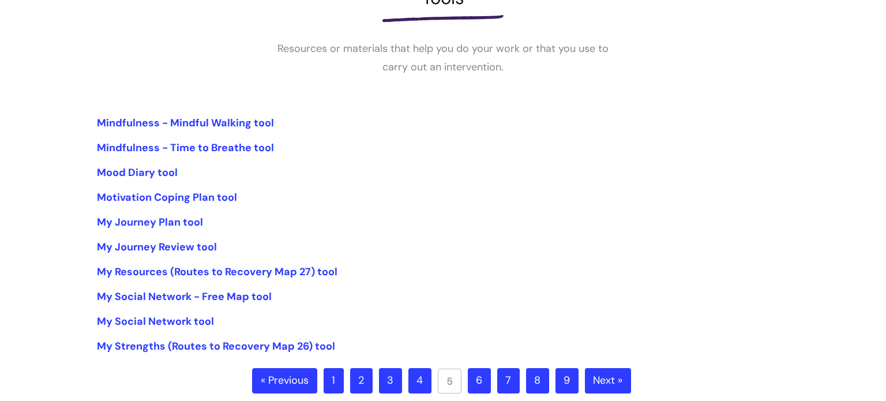
click at [479, 382] on link "6" at bounding box center [479, 380] width 23 height 25
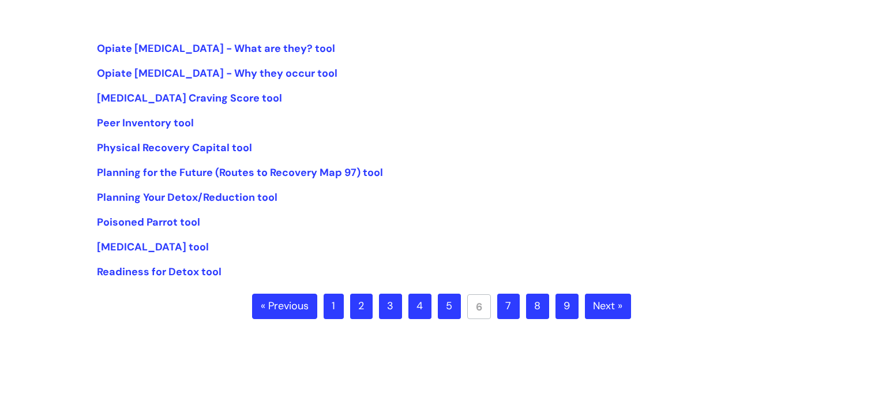
scroll to position [269, 0]
click at [505, 305] on link "7" at bounding box center [508, 305] width 22 height 25
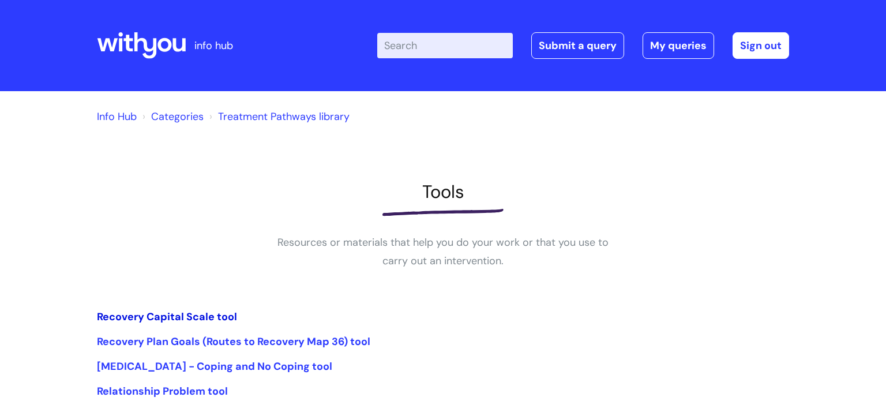
click at [189, 313] on link "Recovery Capital Scale tool" at bounding box center [167, 317] width 140 height 14
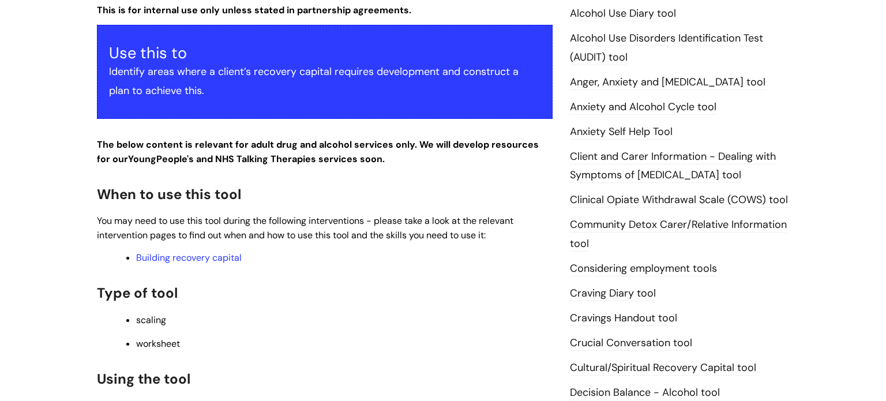
scroll to position [290, 0]
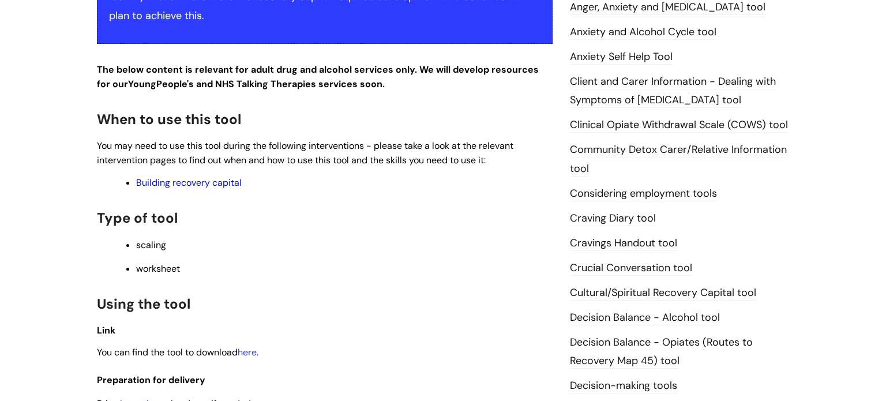
click at [228, 183] on link "Building recovery capital" at bounding box center [189, 183] width 106 height 12
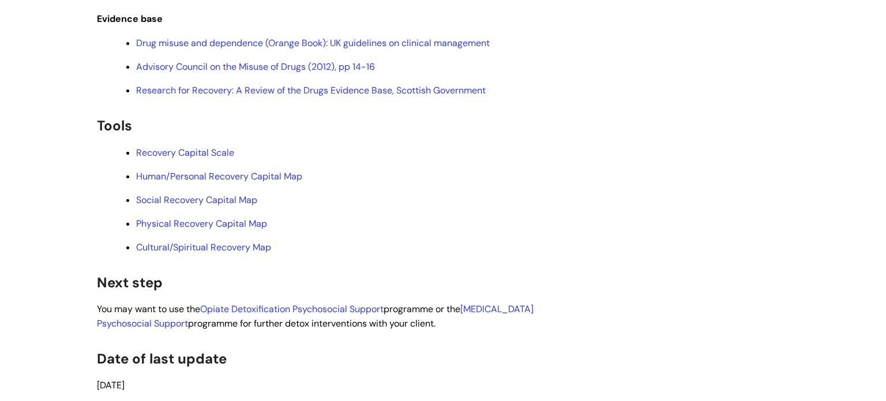
scroll to position [2963, 0]
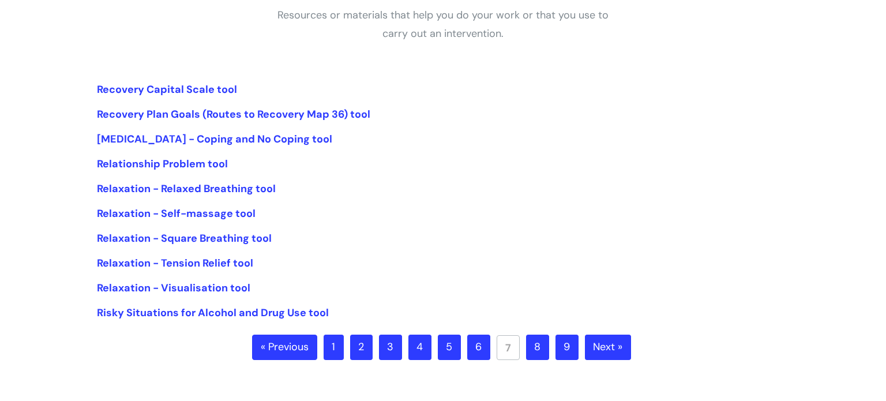
scroll to position [234, 0]
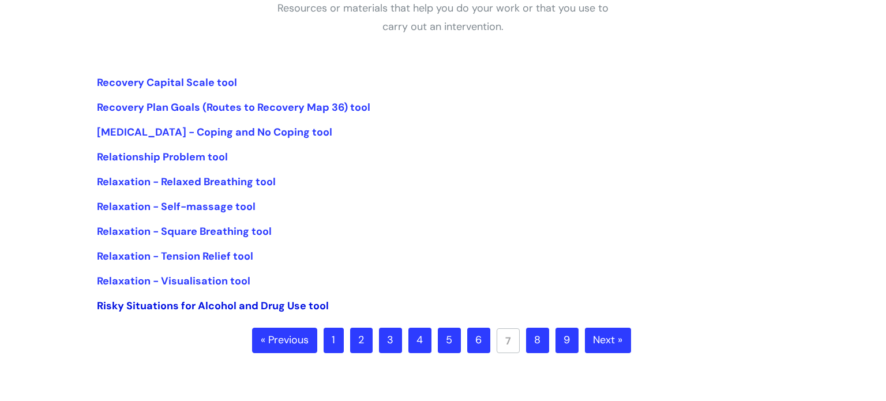
click at [235, 301] on link "Risky Situations for Alcohol and Drug Use tool" at bounding box center [213, 306] width 232 height 14
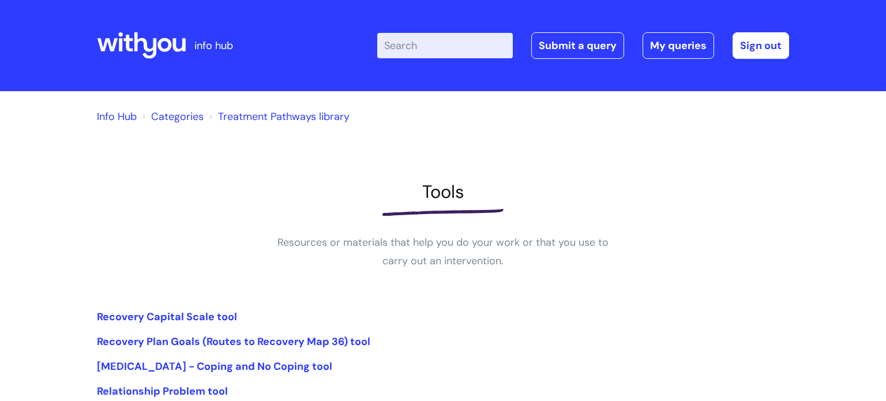
scroll to position [232, 0]
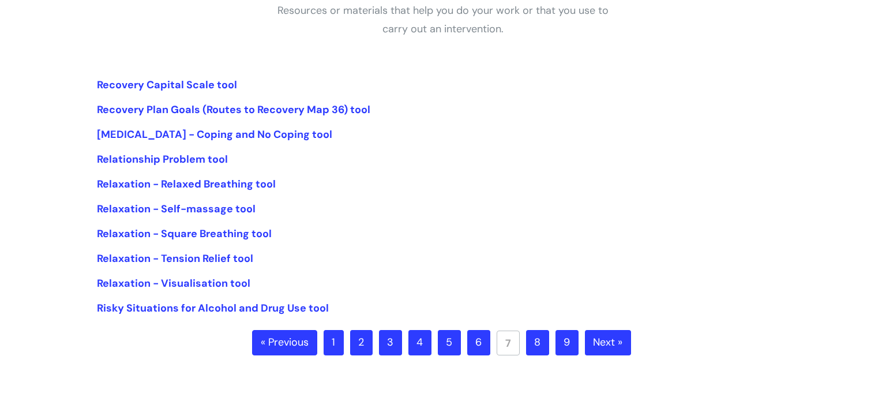
click at [538, 345] on link "8" at bounding box center [537, 342] width 23 height 25
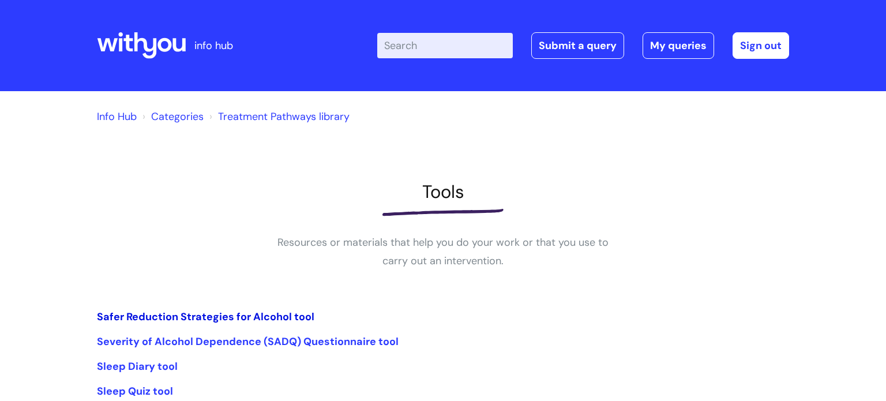
click at [268, 314] on link "Safer Reduction Strategies for Alcohol tool" at bounding box center [205, 317] width 217 height 14
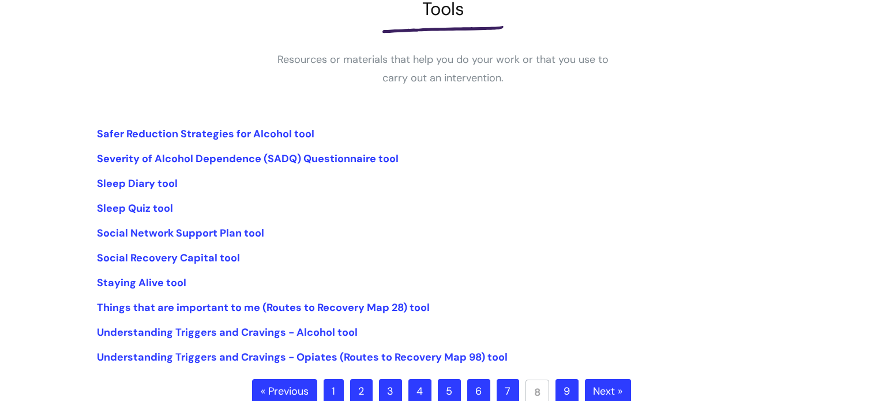
scroll to position [207, 0]
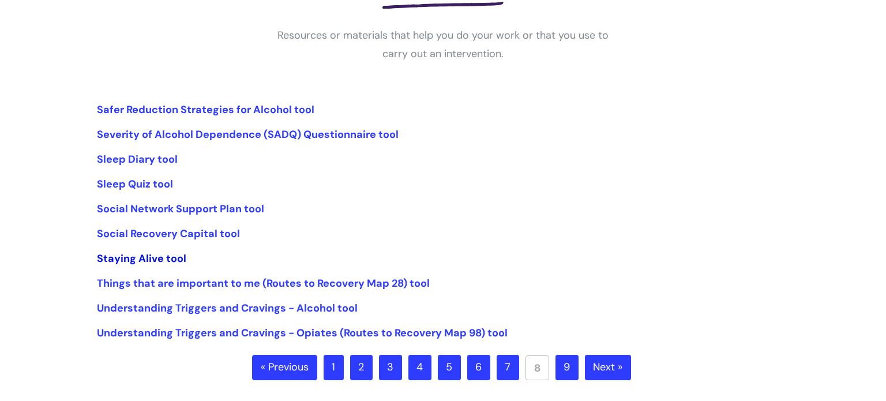
click at [162, 258] on link "Staying Alive tool" at bounding box center [141, 259] width 89 height 14
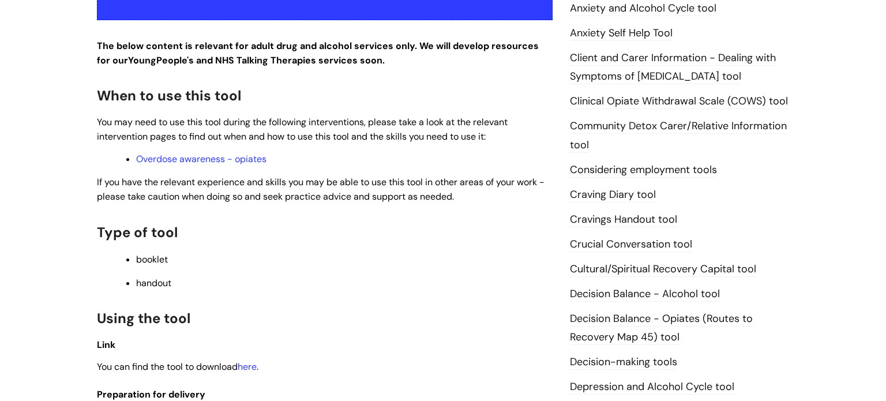
scroll to position [182, 0]
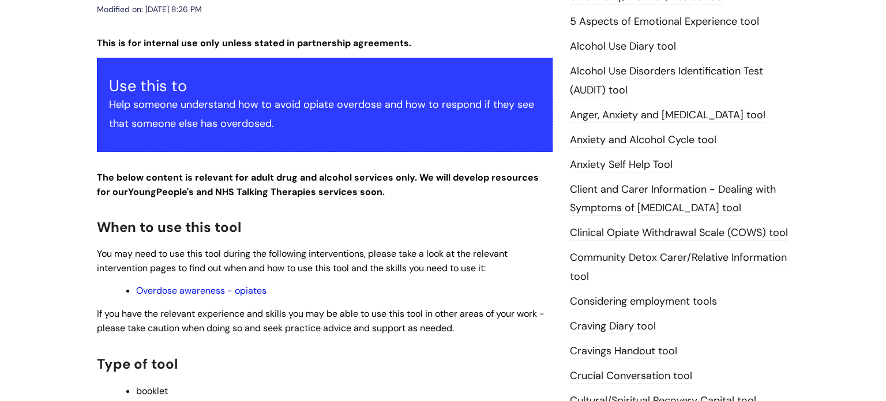
click at [179, 292] on link "Overdose awareness - opiates" at bounding box center [201, 290] width 130 height 12
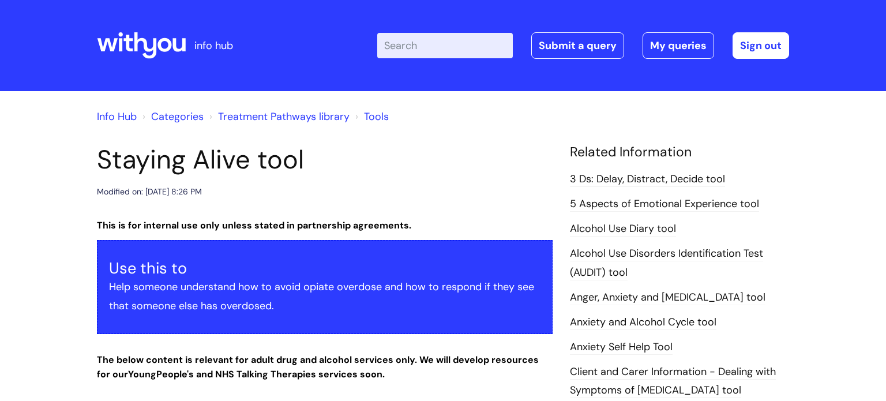
scroll to position [0, 0]
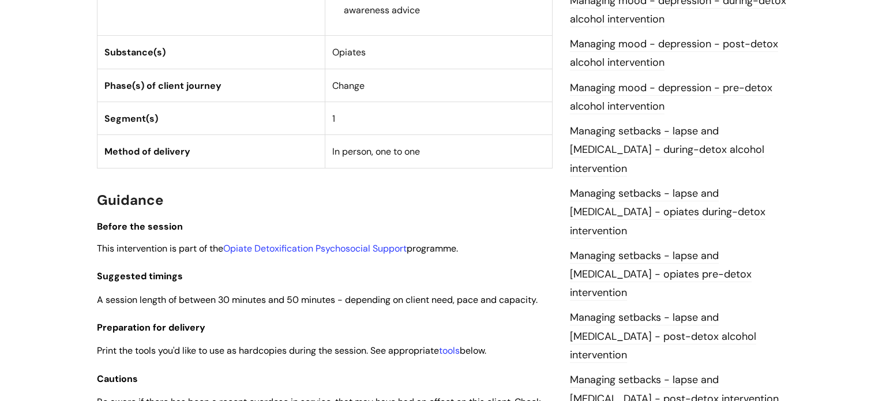
scroll to position [888, 0]
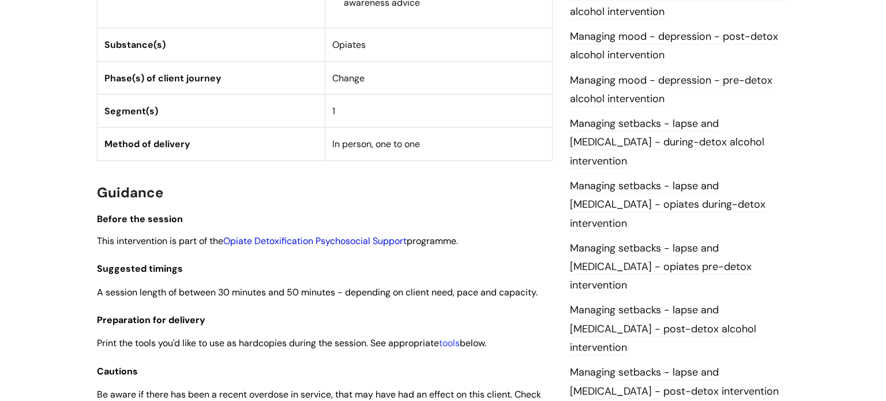
click at [343, 235] on link "Opiate Detoxification Psychosocial Support" at bounding box center [314, 241] width 183 height 12
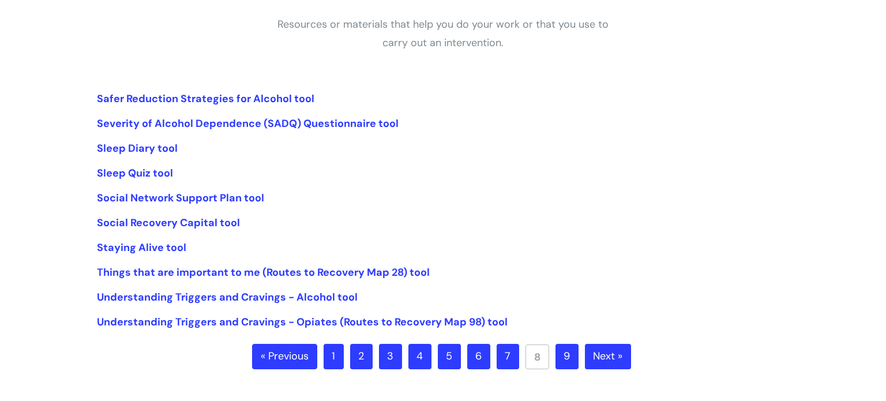
scroll to position [232, 0]
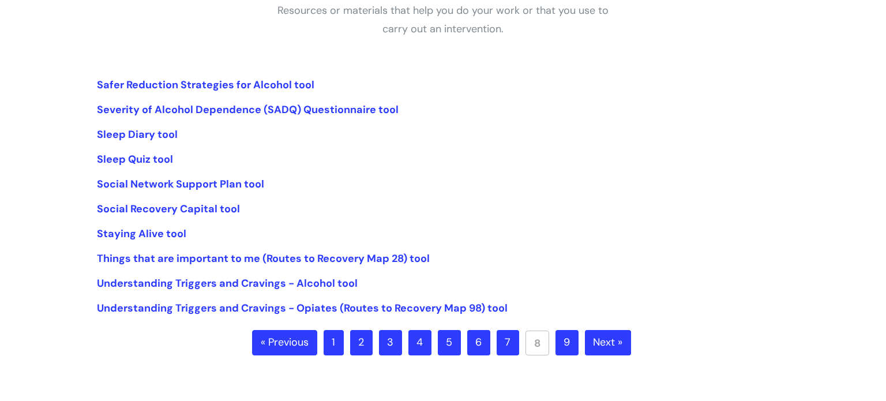
click at [564, 347] on link "9" at bounding box center [567, 342] width 23 height 25
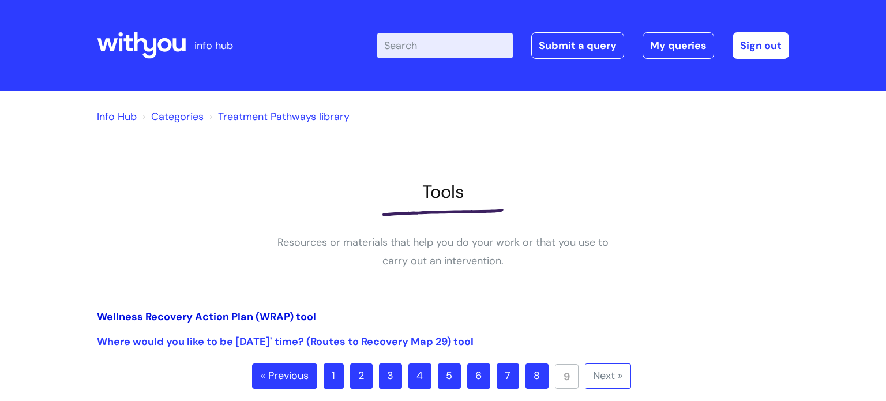
click at [210, 316] on link "Wellness Recovery Action Plan (WRAP) tool" at bounding box center [206, 317] width 219 height 14
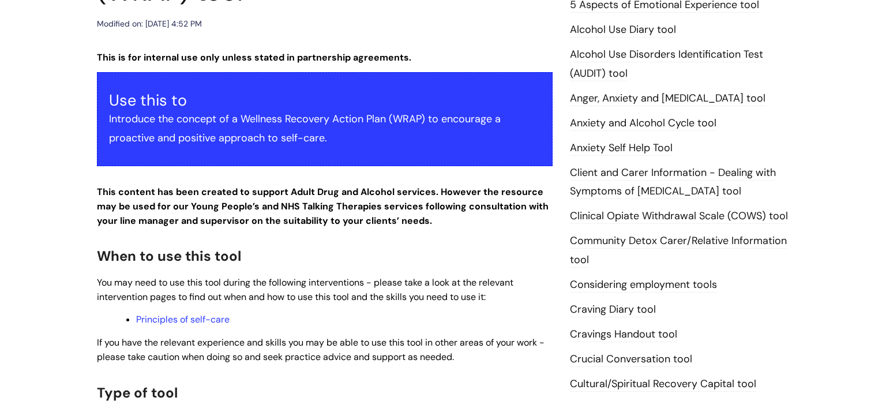
scroll to position [78, 0]
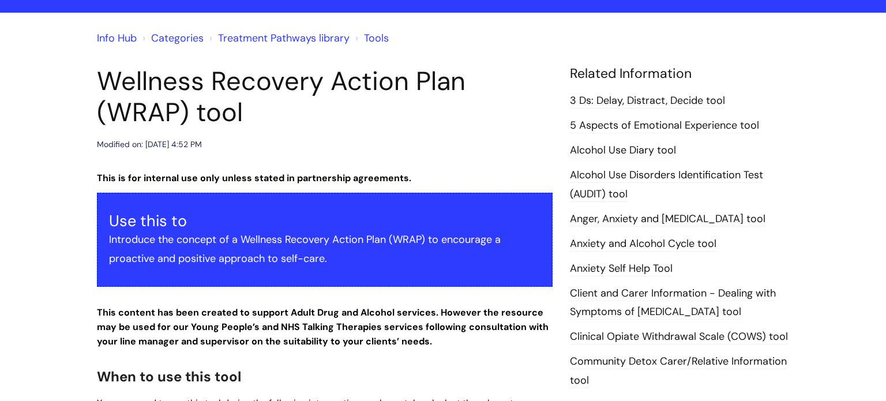
click at [281, 35] on link "Treatment Pathways library" at bounding box center [284, 38] width 132 height 14
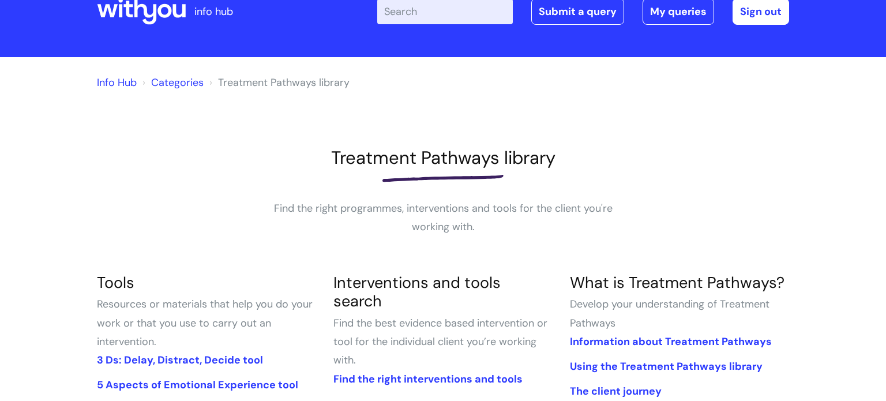
scroll to position [87, 0]
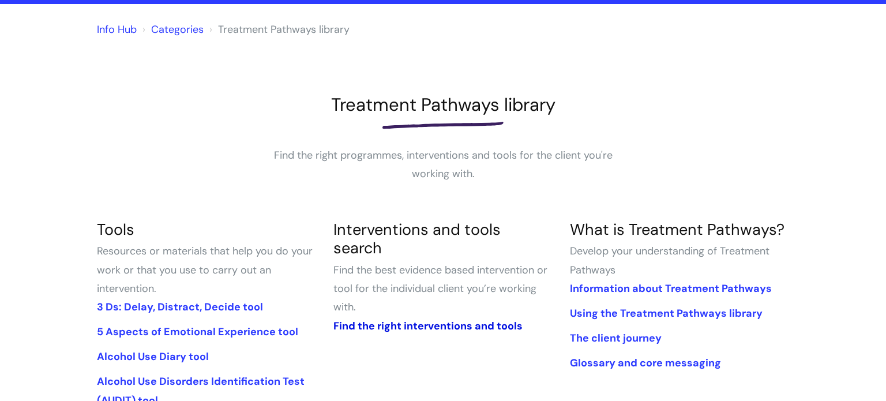
click at [439, 319] on link "Find the right interventions and tools" at bounding box center [427, 326] width 189 height 14
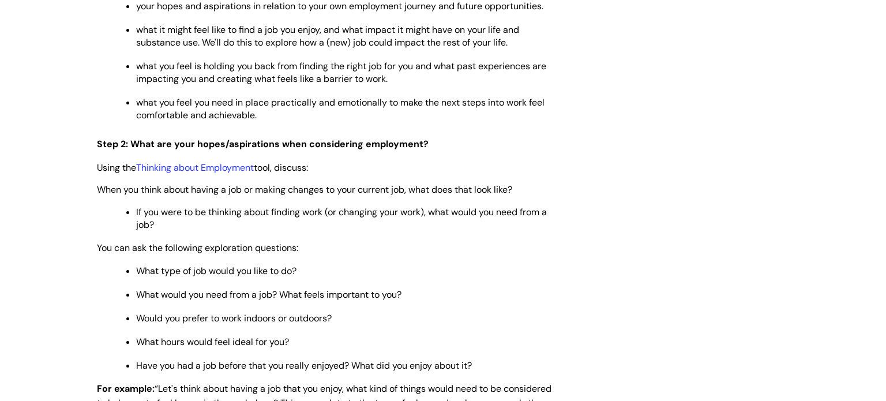
scroll to position [1562, 0]
